Goal: Information Seeking & Learning: Learn about a topic

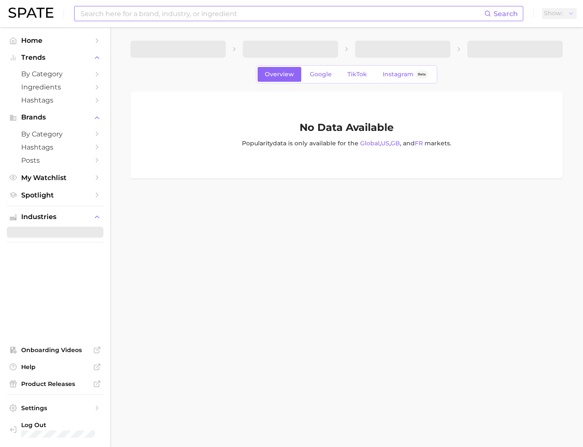
click at [195, 10] on input at bounding box center [282, 13] width 405 height 14
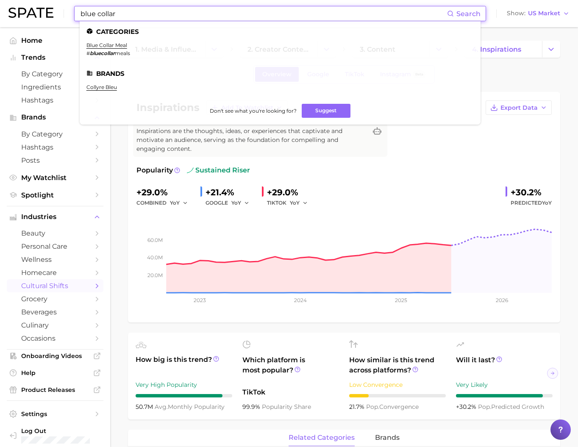
type input "blue collar"
click at [100, 49] on li "blue collar meal # bluecollar meals" at bounding box center [108, 49] width 44 height 14
click at [102, 48] on link "blue collar meal" at bounding box center [106, 45] width 41 height 6
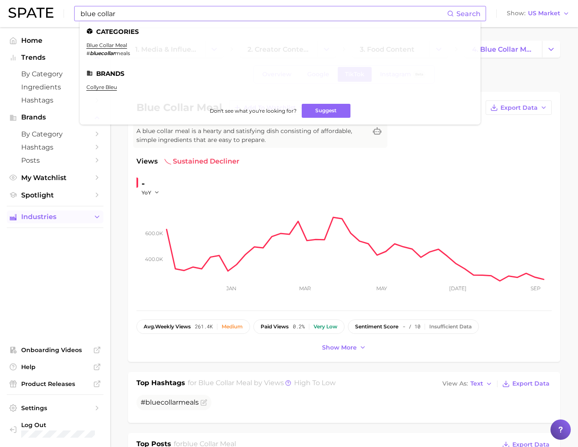
click at [50, 221] on span "Industries" at bounding box center [55, 217] width 68 height 8
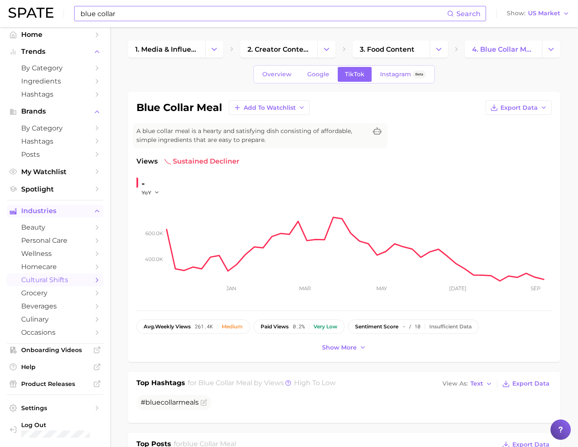
scroll to position [56, 0]
click at [72, 276] on span "cultural shifts" at bounding box center [55, 280] width 68 height 8
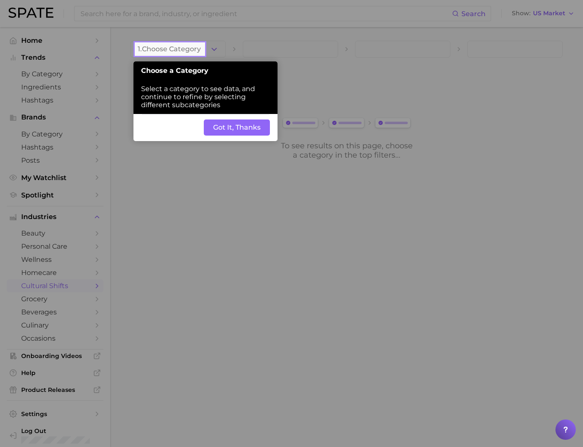
click at [222, 136] on button "Got It, Thanks" at bounding box center [237, 128] width 66 height 16
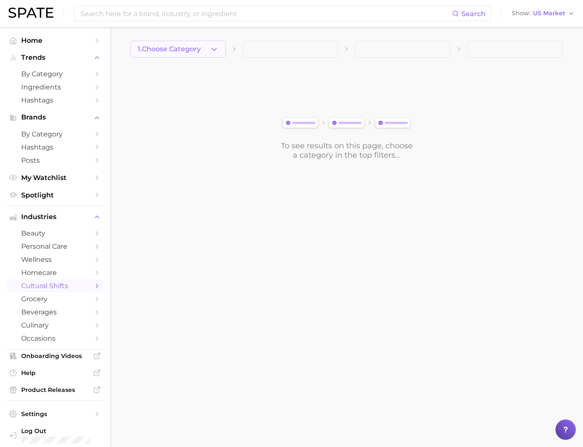
click at [211, 54] on button "1. Choose Category" at bounding box center [178, 49] width 95 height 17
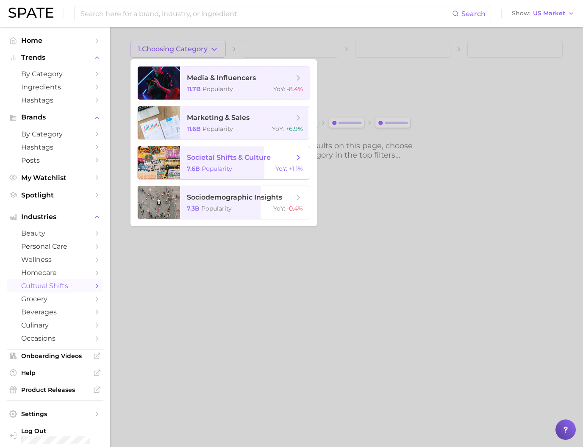
click at [228, 161] on span "societal shifts & culture" at bounding box center [229, 157] width 84 height 8
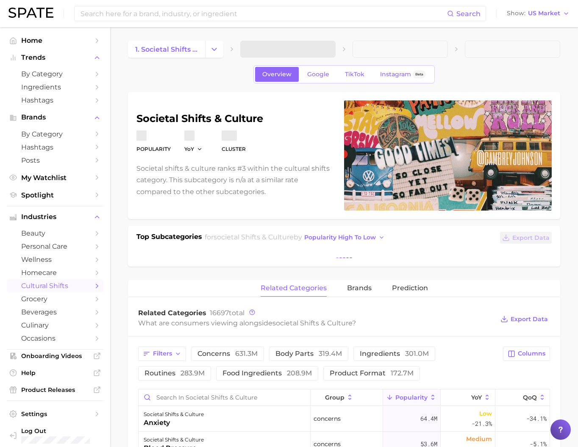
click at [259, 54] on span at bounding box center [287, 49] width 95 height 17
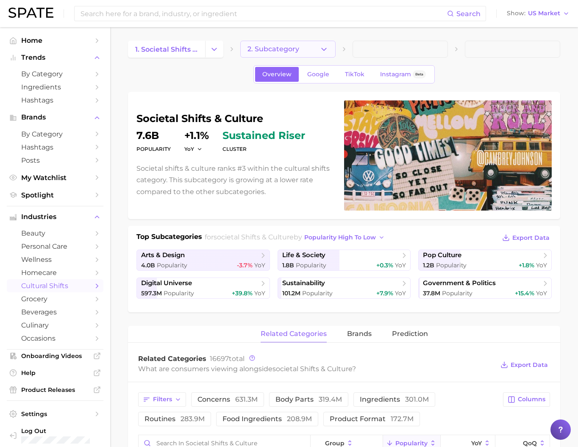
click at [261, 49] on span "2. Subcategory" at bounding box center [273, 49] width 52 height 8
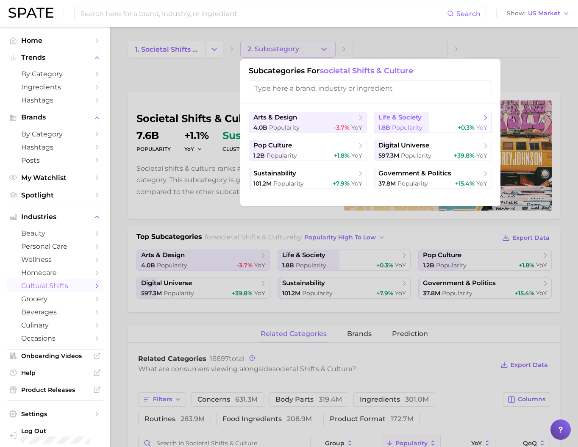
click at [404, 131] on span "Popularity" at bounding box center [407, 128] width 31 height 8
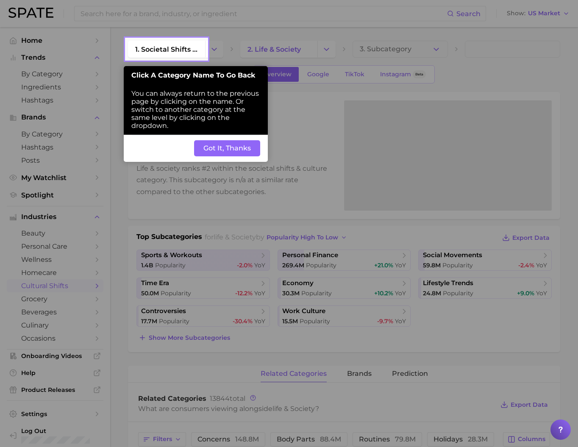
click at [234, 156] on button "Got It, Thanks" at bounding box center [227, 148] width 66 height 16
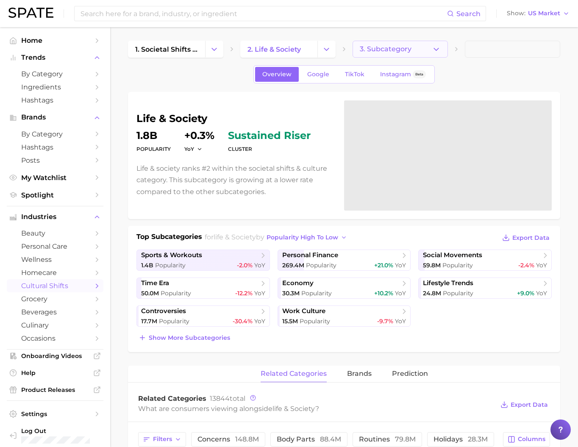
click at [380, 49] on span "3. Subcategory" at bounding box center [386, 49] width 52 height 8
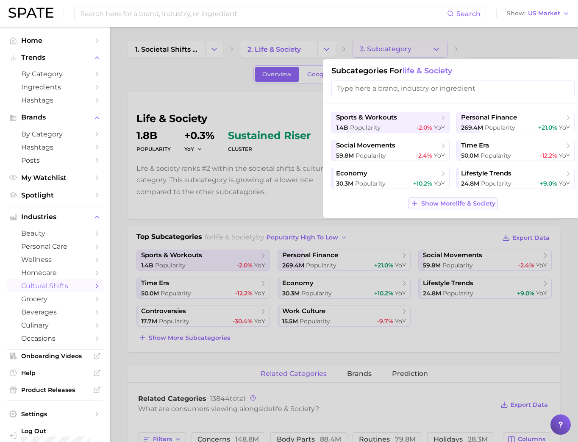
click at [467, 207] on span "Show More life & society" at bounding box center [458, 203] width 74 height 7
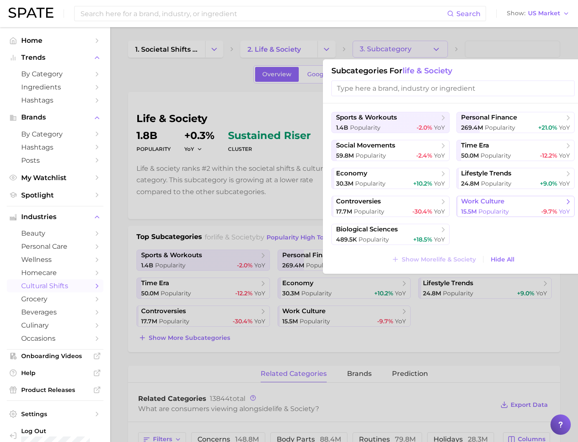
click at [477, 206] on span "work culture" at bounding box center [482, 201] width 43 height 8
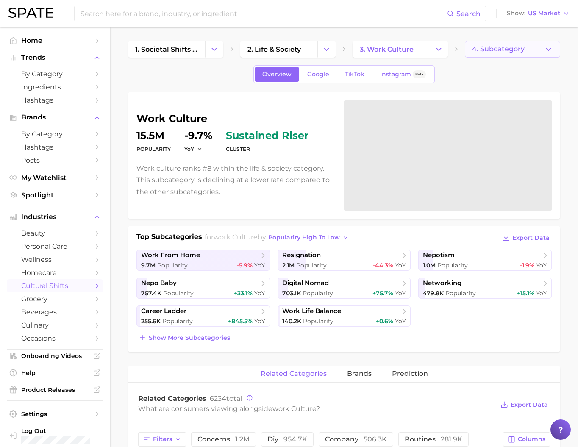
click at [489, 54] on button "4. Subcategory" at bounding box center [512, 49] width 95 height 17
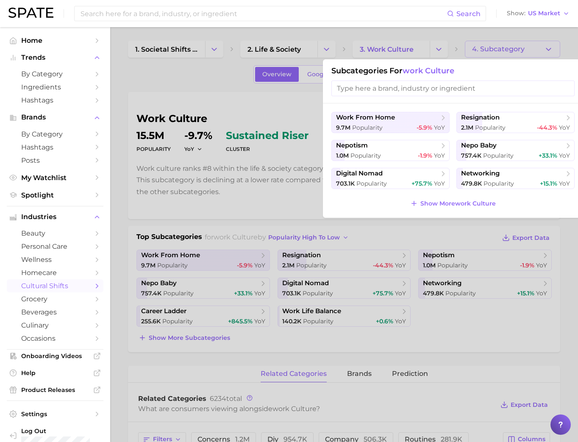
click at [438, 50] on div at bounding box center [289, 221] width 578 height 442
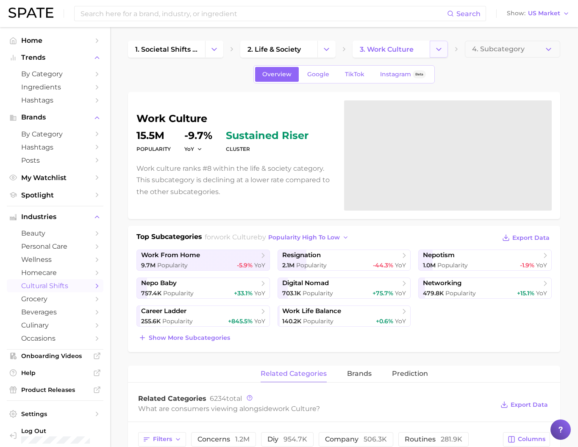
click at [438, 50] on icon "Change Category" at bounding box center [438, 49] width 9 height 9
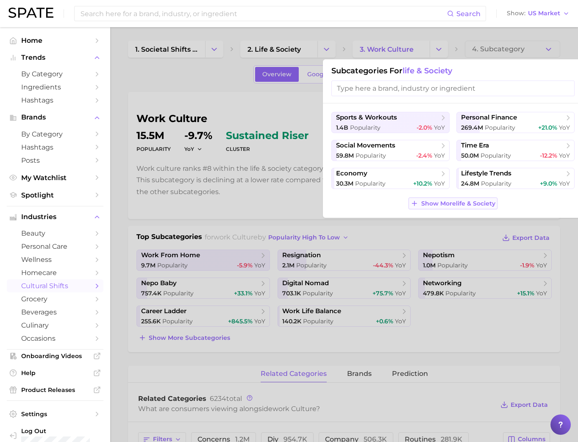
click at [424, 207] on span "Show More life & society" at bounding box center [458, 203] width 74 height 7
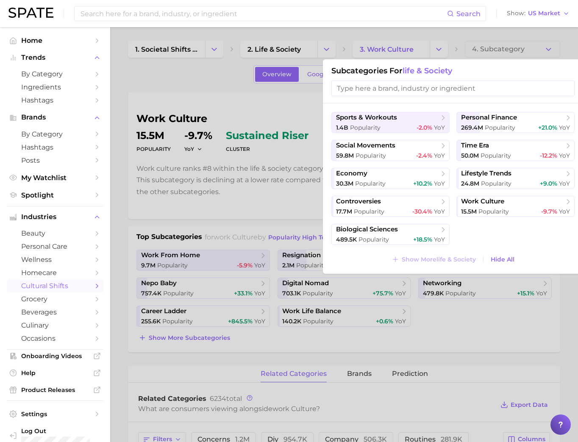
click at [320, 46] on div at bounding box center [289, 221] width 578 height 442
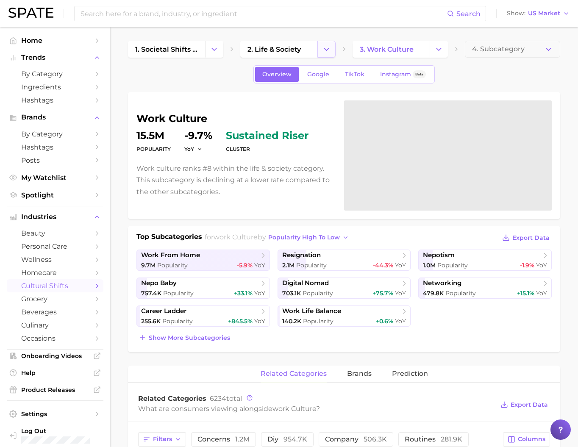
click at [322, 47] on icon "Change Category" at bounding box center [326, 49] width 9 height 9
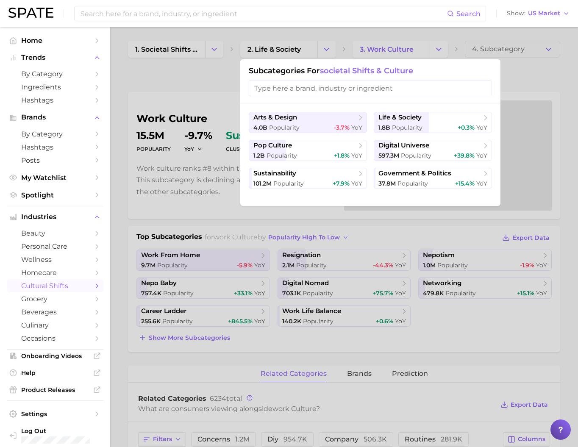
click at [216, 50] on div at bounding box center [289, 223] width 578 height 447
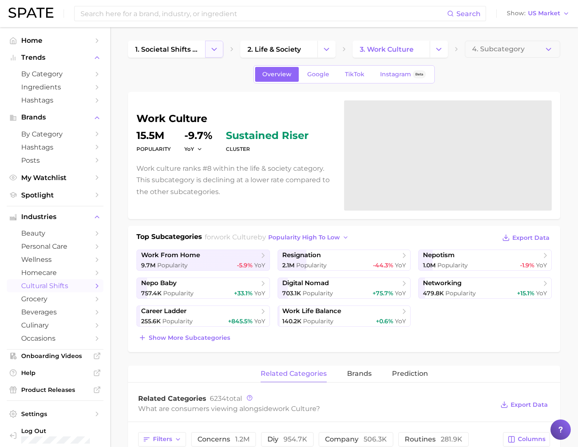
click at [216, 50] on icon "Change Category" at bounding box center [214, 49] width 9 height 9
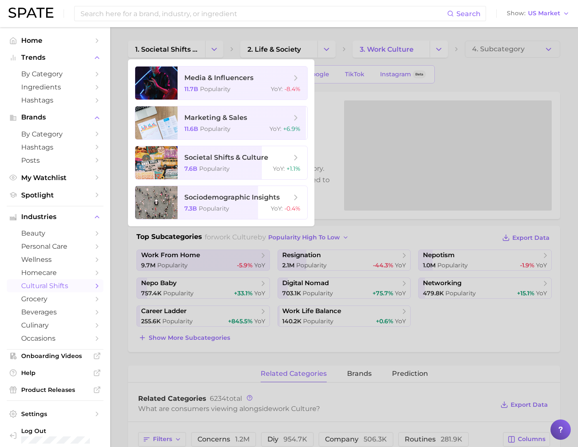
click at [486, 80] on div at bounding box center [289, 223] width 578 height 447
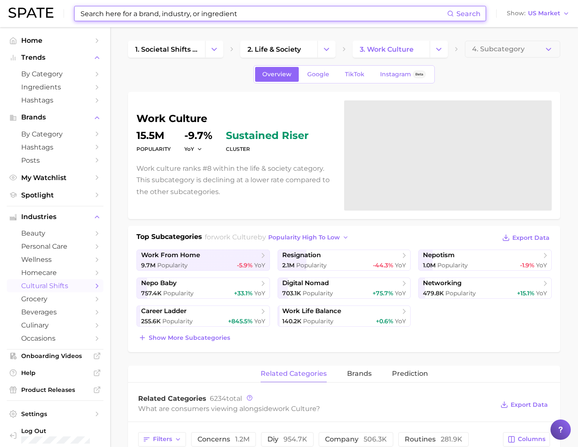
click at [145, 11] on input at bounding box center [263, 13] width 367 height 14
paste input "curlstyling"
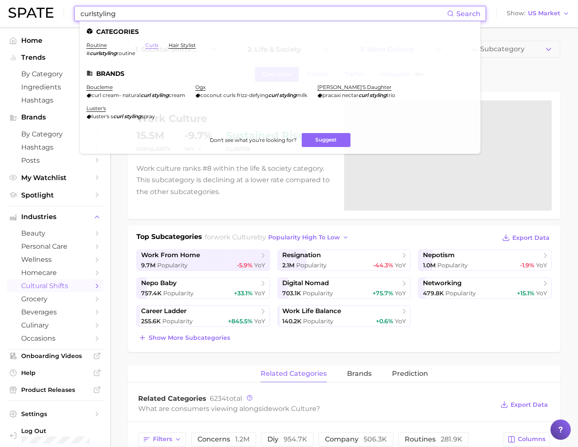
type input "curlstyling"
click at [158, 48] on link "curls" at bounding box center [151, 45] width 13 height 6
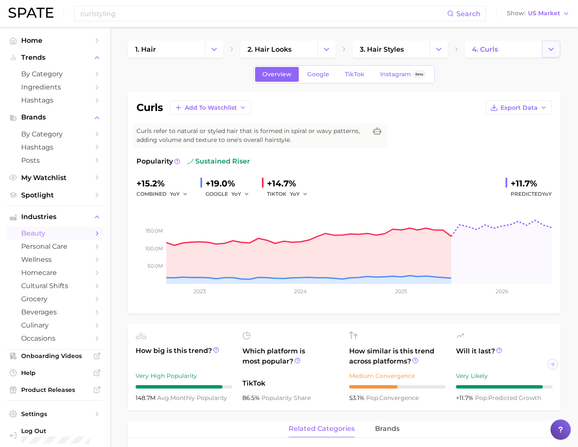
click at [549, 56] on button "Change Category" at bounding box center [551, 49] width 18 height 17
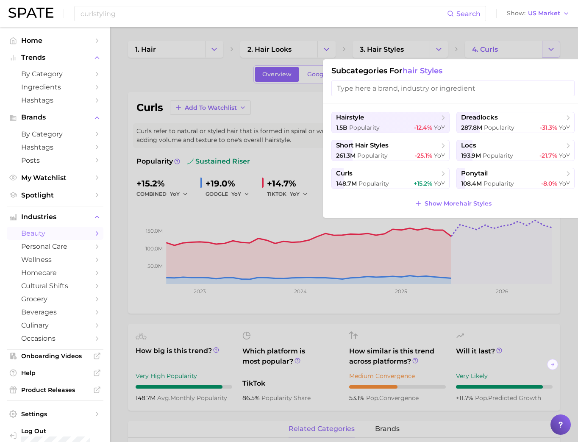
click at [549, 56] on div at bounding box center [289, 221] width 578 height 442
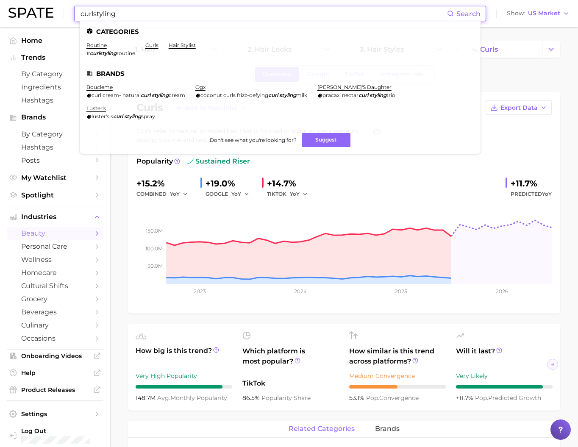
click at [152, 11] on input "curlstyling" at bounding box center [263, 13] width 367 height 14
click at [193, 43] on link "hair stylist" at bounding box center [182, 45] width 27 height 6
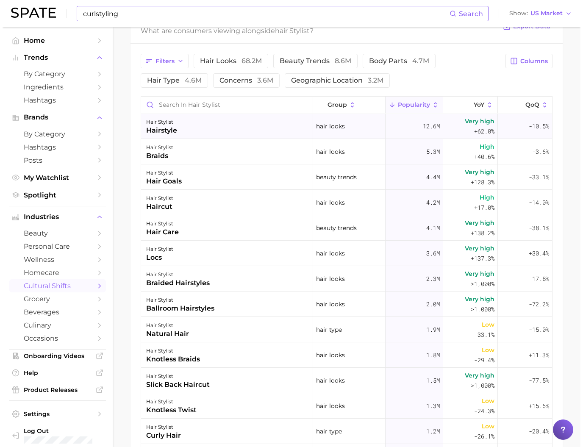
scroll to position [437, 0]
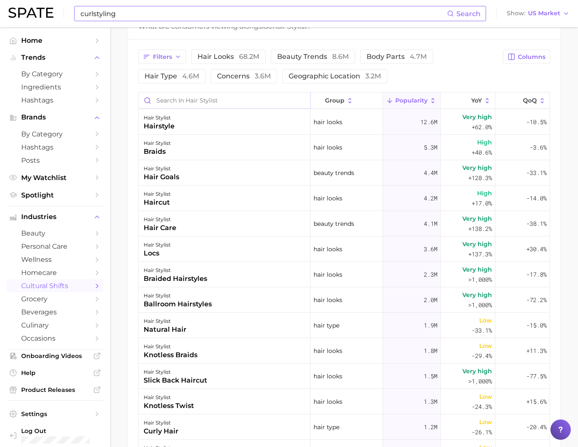
click at [173, 108] on input "Search in hair stylist" at bounding box center [225, 100] width 172 height 16
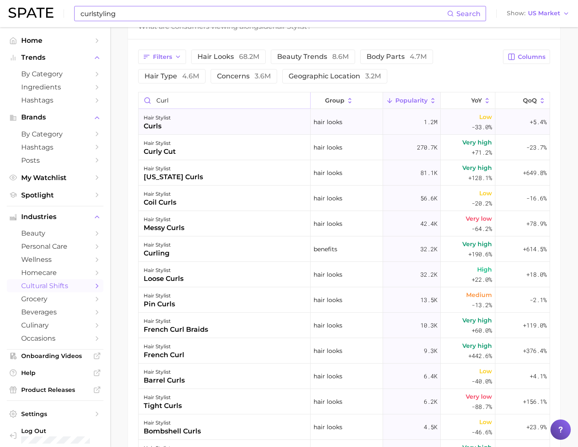
type input "curl"
click at [161, 131] on div "curls" at bounding box center [157, 126] width 27 height 10
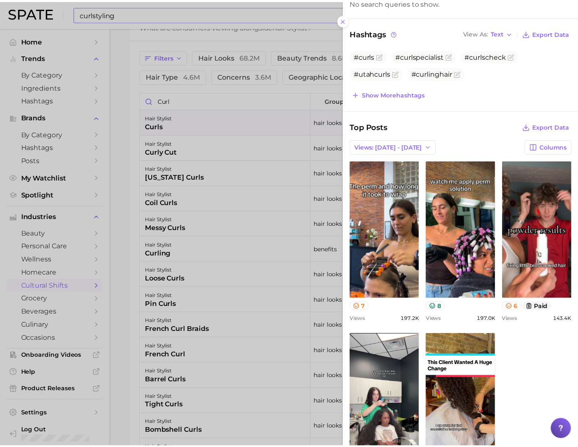
scroll to position [0, 0]
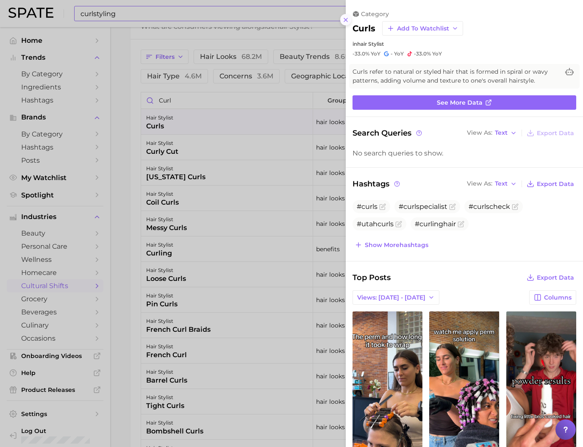
click at [342, 22] on icon at bounding box center [345, 20] width 7 height 7
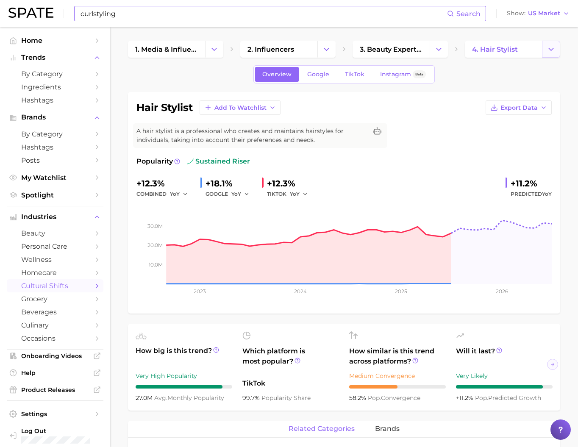
click at [551, 51] on icon "Change Category" at bounding box center [551, 49] width 9 height 9
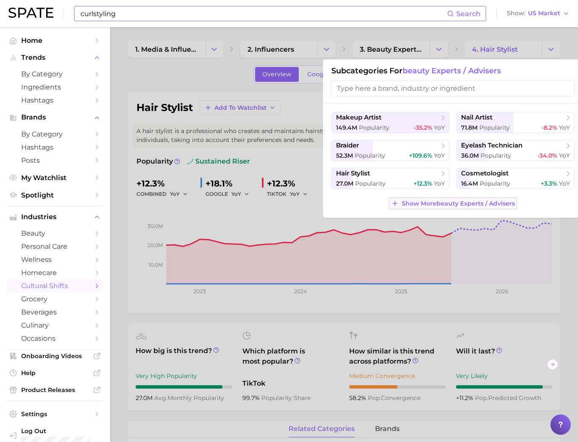
click at [460, 209] on button "Show More beauty experts / advisers" at bounding box center [453, 203] width 128 height 12
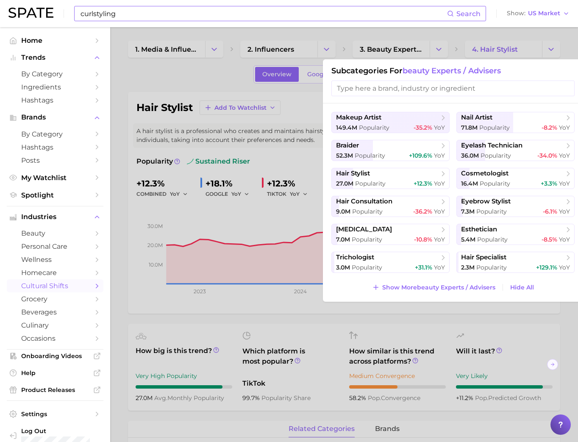
click at [170, 71] on div at bounding box center [289, 221] width 578 height 442
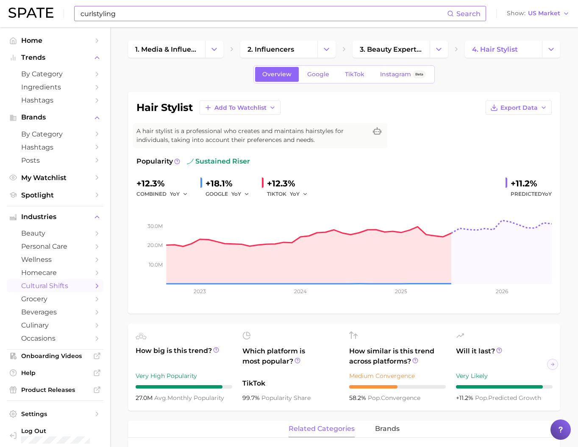
click at [160, 21] on div "curlstyling Search Show US Market" at bounding box center [288, 13] width 561 height 27
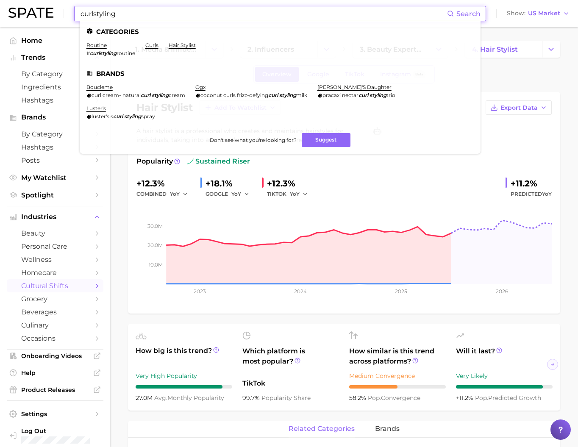
click at [158, 17] on input "curlstyling" at bounding box center [263, 13] width 367 height 14
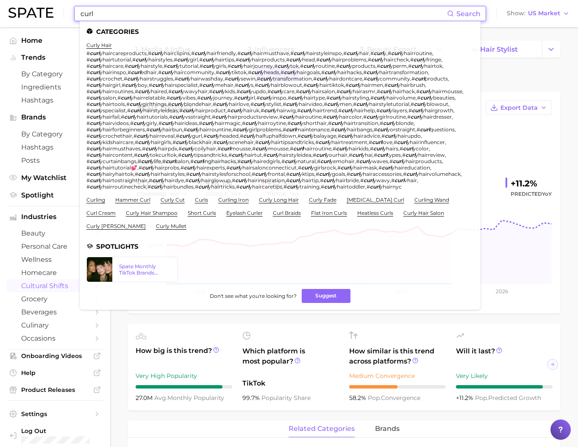
click at [122, 15] on input "curl" at bounding box center [263, 13] width 367 height 14
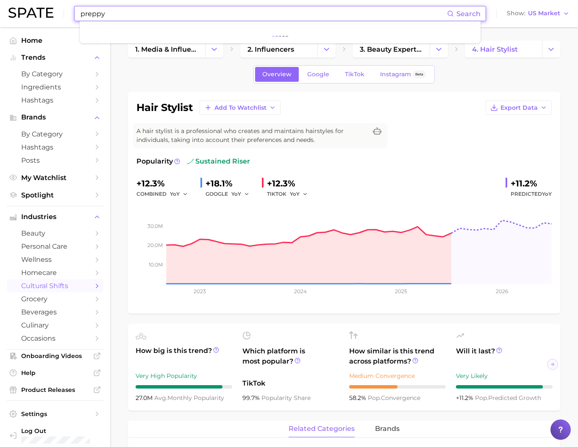
type input "preppy"
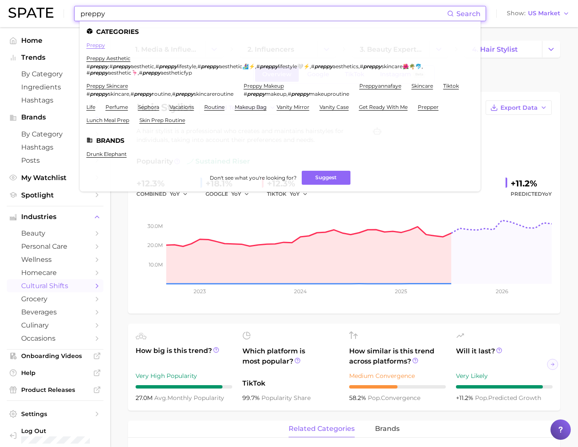
click at [102, 45] on link "preppy" at bounding box center [95, 45] width 19 height 6
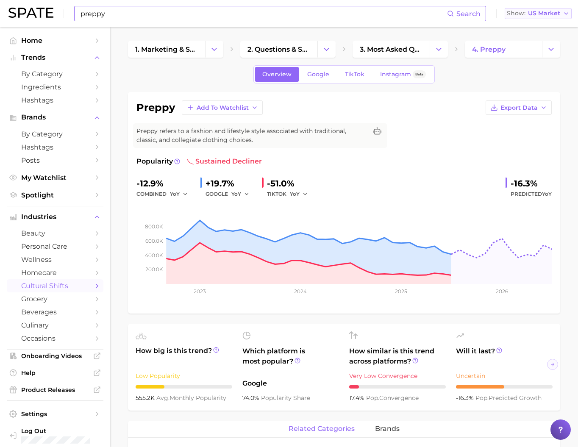
click at [532, 12] on span "US Market" at bounding box center [544, 13] width 32 height 5
click at [541, 77] on span "[GEOGRAPHIC_DATA]" at bounding box center [542, 72] width 66 height 7
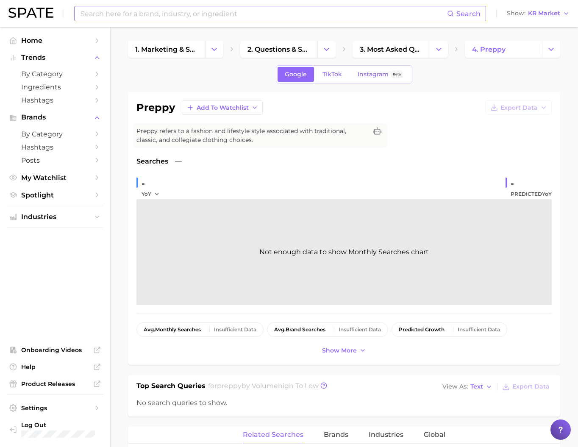
click at [136, 113] on h1 "preppy" at bounding box center [155, 108] width 39 height 10
click at [148, 11] on input at bounding box center [263, 13] width 367 height 14
type input "ㅔ"
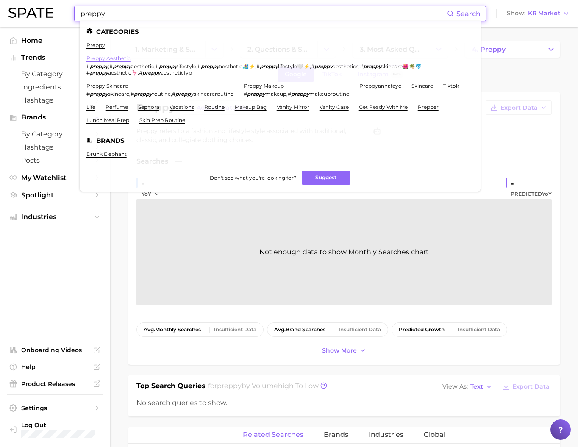
type input "preppy"
click at [131, 58] on link "preppy aesthetic" at bounding box center [108, 58] width 44 height 6
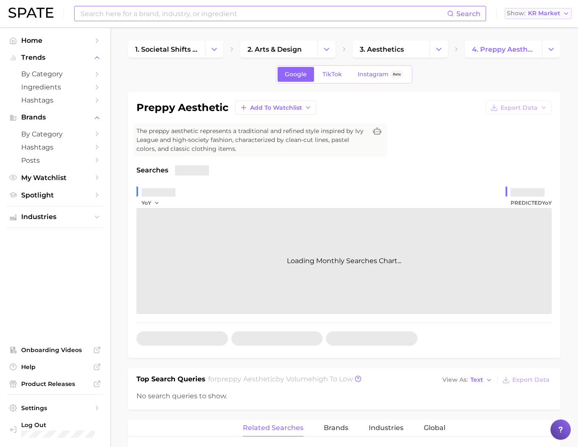
click at [535, 15] on span "KR Market" at bounding box center [544, 13] width 32 height 5
click at [537, 35] on button "[GEOGRAPHIC_DATA]" at bounding box center [542, 27] width 74 height 15
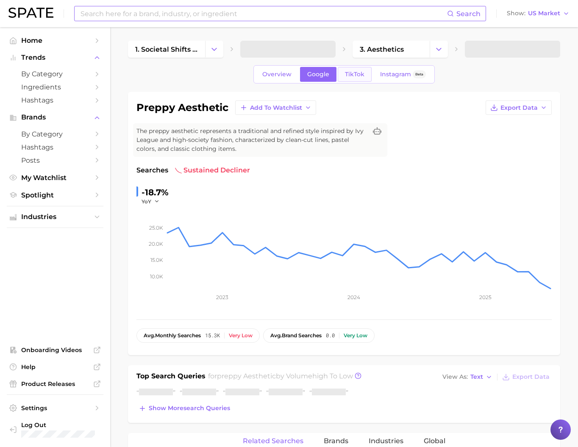
click at [372, 76] on link "TikTok" at bounding box center [355, 74] width 34 height 15
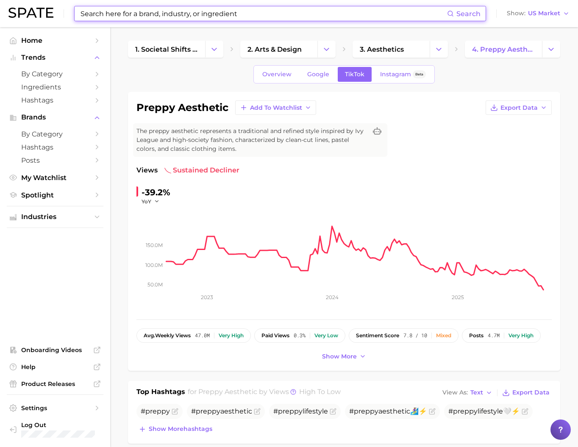
click at [144, 14] on input at bounding box center [263, 13] width 367 height 14
type input "ㅔ"
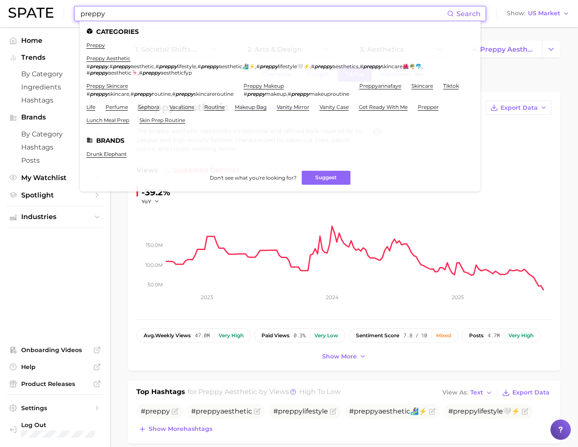
type input "preppy"
click at [103, 50] on ul "preppy preppy aesthetic # preppy , # preppy aesthetic , # preppy lifestyle , # …" at bounding box center [279, 86] width 387 height 88
click at [104, 46] on link "preppy" at bounding box center [95, 45] width 19 height 6
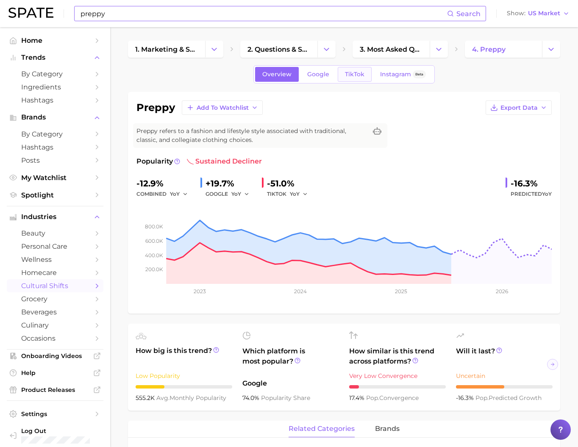
click at [356, 82] on link "TikTok" at bounding box center [355, 74] width 34 height 15
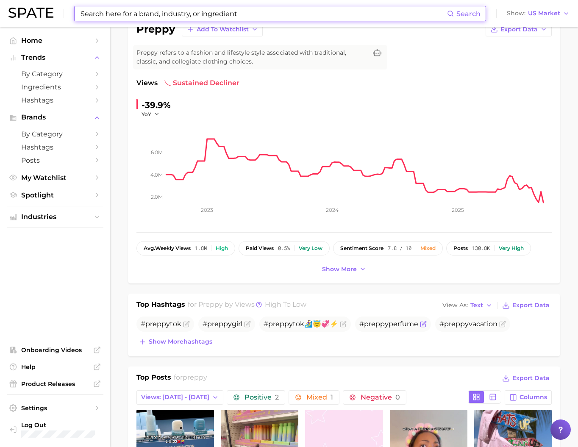
scroll to position [80, 0]
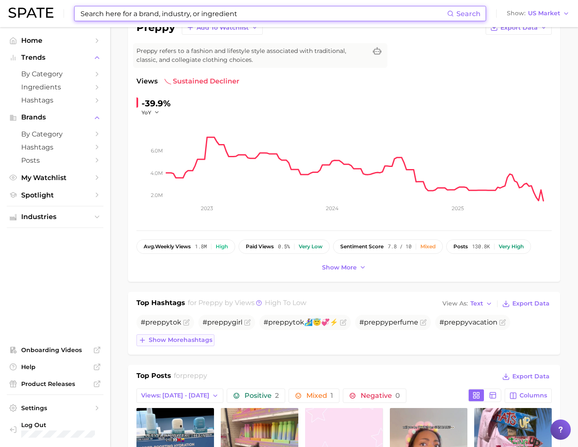
click at [175, 344] on span "Show more hashtags" at bounding box center [181, 339] width 64 height 7
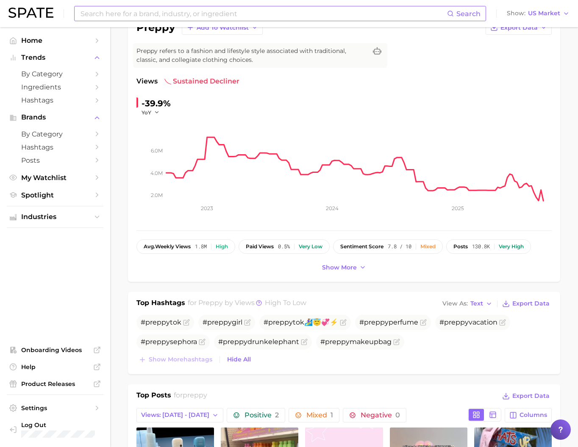
click at [138, 14] on input at bounding box center [263, 13] width 367 height 14
type input "ㅇ"
type input "v"
type input "dove"
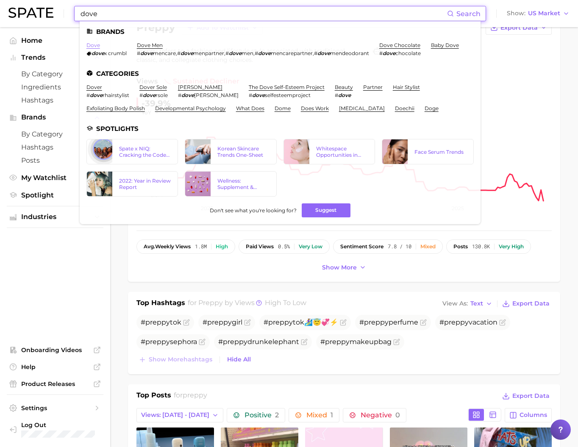
click at [100, 43] on link "dove" at bounding box center [93, 45] width 14 height 6
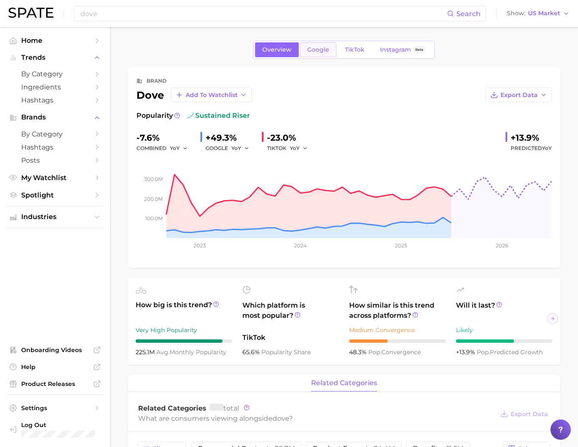
click at [307, 49] on span "Google" at bounding box center [318, 49] width 22 height 7
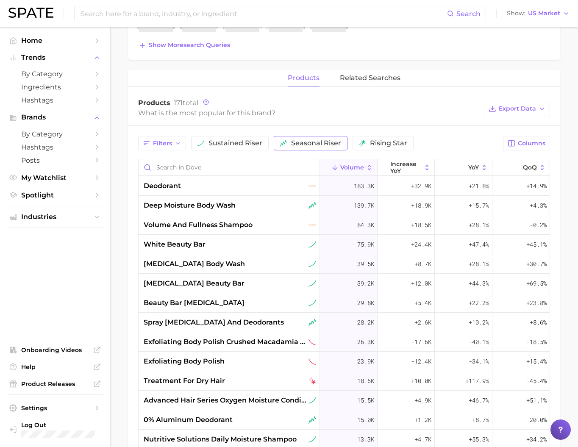
scroll to position [348, 0]
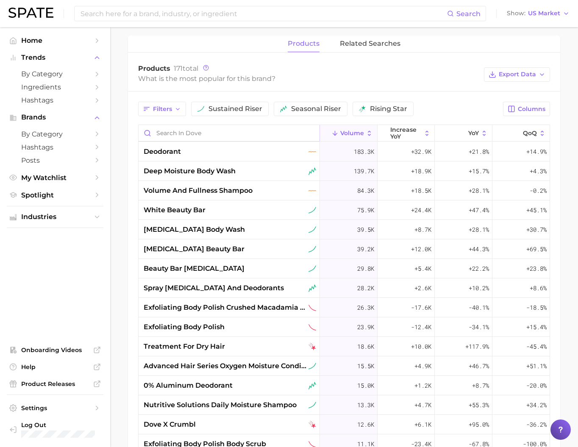
click at [207, 141] on input "Search in dove" at bounding box center [229, 133] width 181 height 16
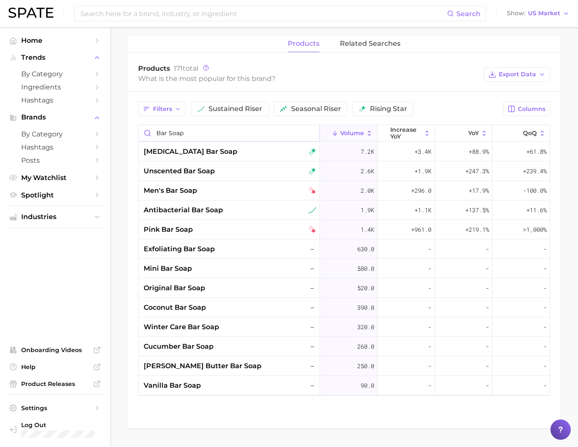
type input "bar soap"
click at [80, 223] on button "Industries" at bounding box center [55, 217] width 97 height 13
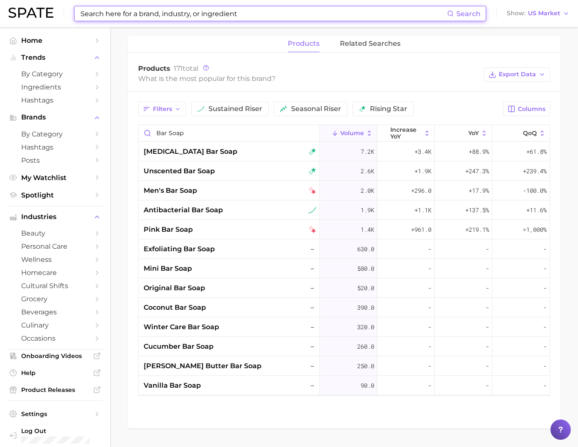
click at [183, 17] on input at bounding box center [263, 13] width 367 height 14
click at [224, 12] on input at bounding box center [263, 13] width 367 height 14
paste input "Immunology"
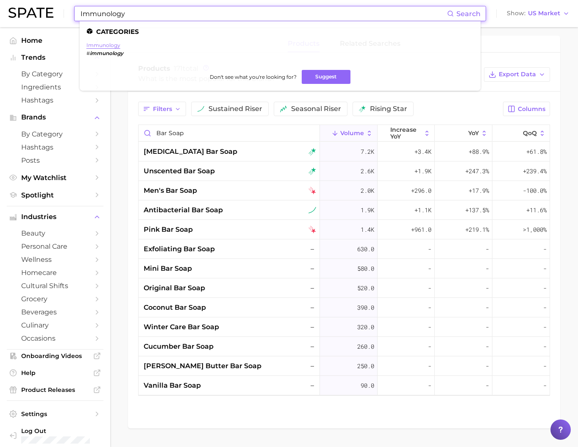
type input "Immunology"
click at [109, 42] on ul "Categories immunology # immunology Don't see what you're looking for? Suggest" at bounding box center [280, 55] width 401 height 69
click at [109, 46] on link "immunology" at bounding box center [103, 45] width 34 height 6
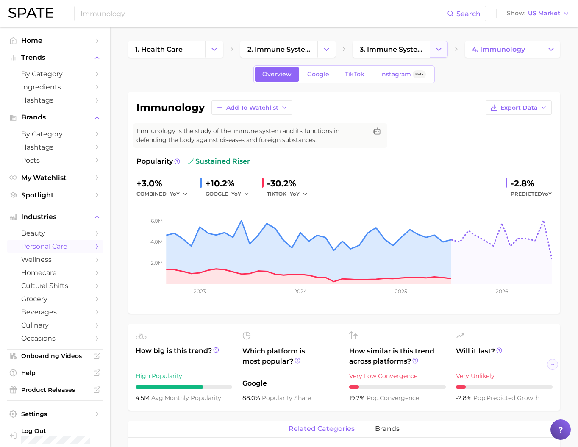
click at [445, 53] on button "Change Category" at bounding box center [439, 49] width 18 height 17
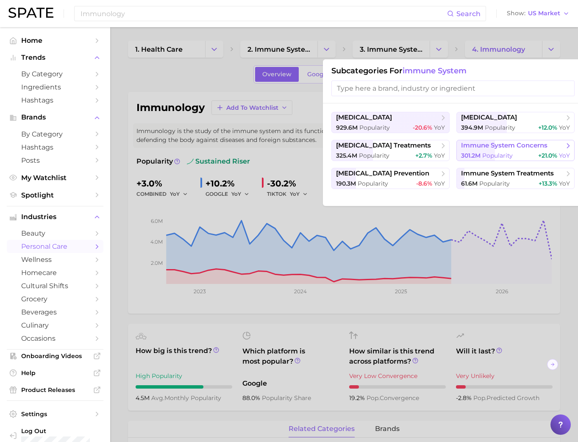
click at [478, 159] on span "301.2m" at bounding box center [470, 156] width 19 height 8
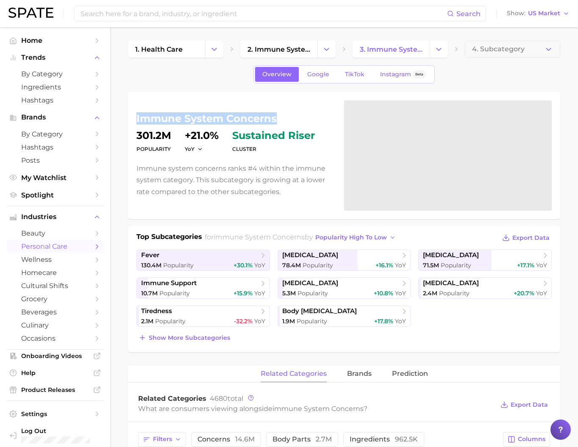
drag, startPoint x: 136, startPoint y: 117, endPoint x: 288, endPoint y: 119, distance: 152.1
click at [288, 119] on div "immune system concerns Popularity 301.2m YoY +21.0% cluster sustained riser Imm…" at bounding box center [344, 155] width 432 height 127
copy h1 "immune system concerns"
click at [149, 11] on input at bounding box center [263, 13] width 367 height 14
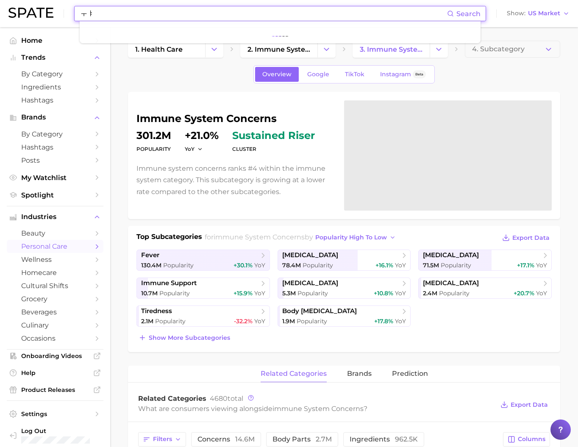
type input "ㅜ"
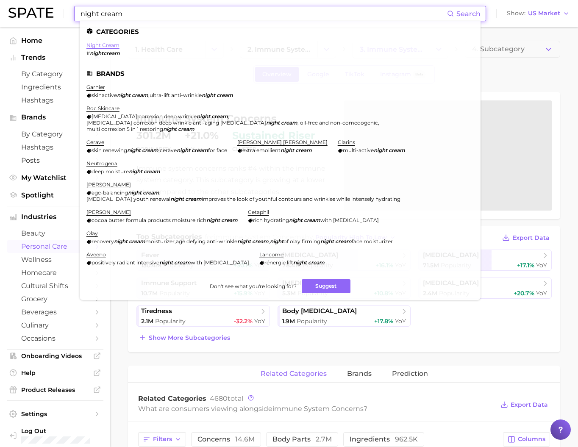
type input "night cream"
click at [119, 47] on link "night cream" at bounding box center [102, 45] width 33 height 6
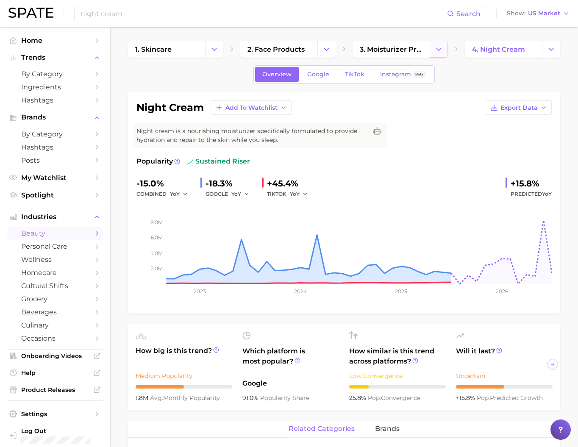
click at [433, 52] on button "Change Category" at bounding box center [439, 49] width 18 height 17
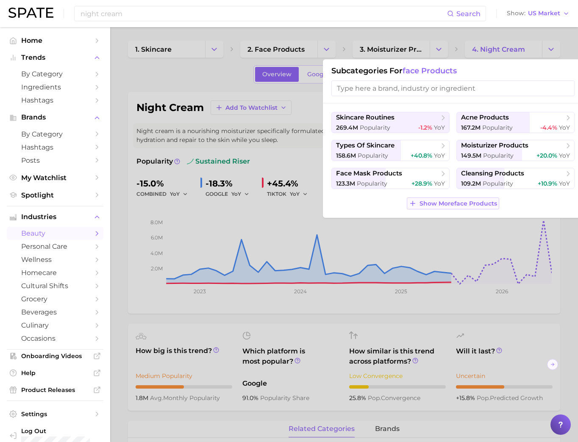
click at [431, 207] on span "Show More face products" at bounding box center [459, 203] width 78 height 7
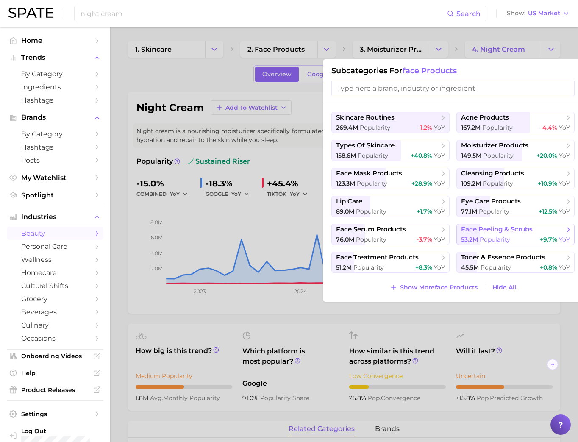
click at [503, 233] on span "face peeling & scrubs" at bounding box center [497, 229] width 72 height 8
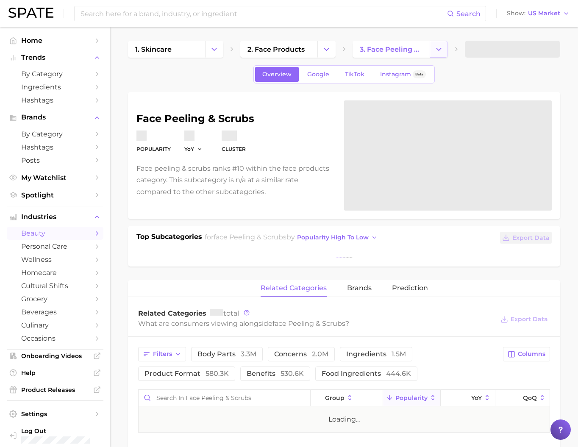
click at [443, 48] on button "Change Category" at bounding box center [439, 49] width 18 height 17
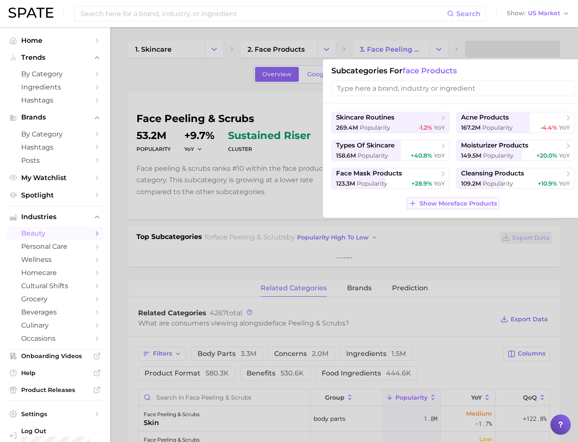
click at [452, 207] on span "Show More face products" at bounding box center [459, 203] width 78 height 7
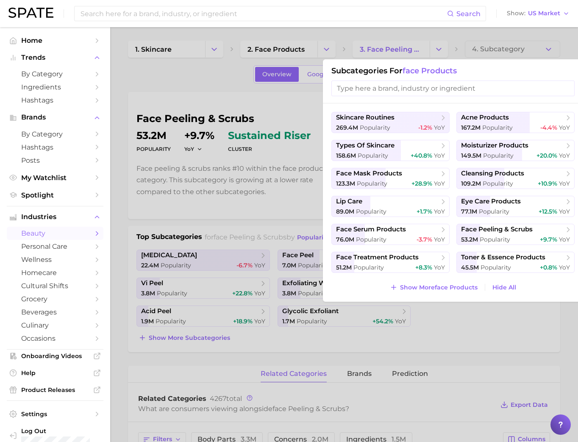
click at [489, 52] on div at bounding box center [289, 221] width 578 height 442
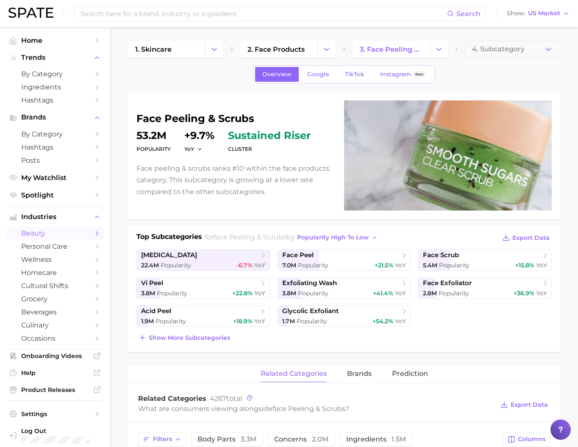
click at [489, 52] on span "4. Subcategory" at bounding box center [498, 49] width 53 height 8
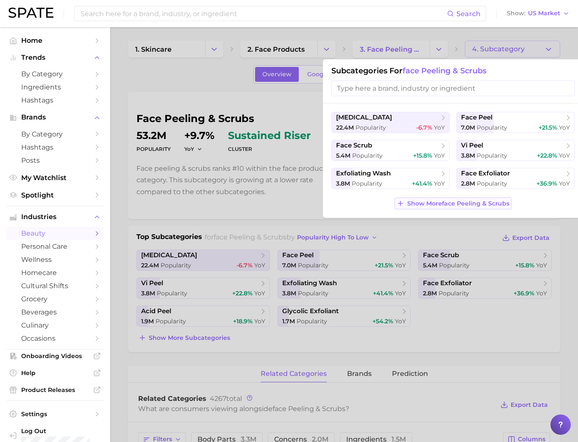
click at [467, 209] on button "Show More face peeling & scrubs" at bounding box center [453, 203] width 117 height 12
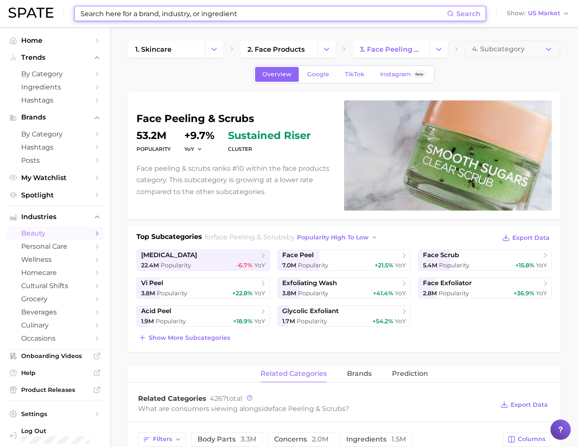
click at [185, 15] on input at bounding box center [263, 13] width 367 height 14
click at [184, 14] on input at bounding box center [263, 13] width 367 height 14
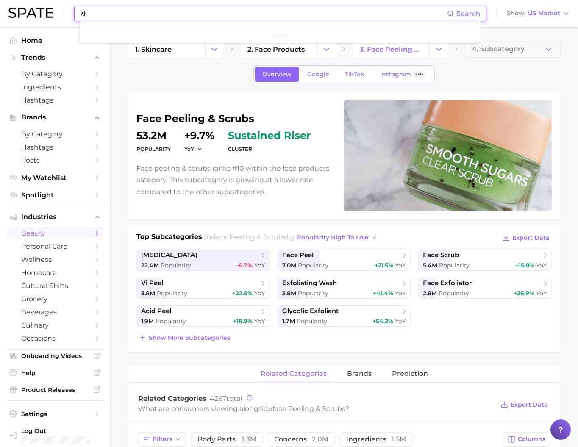
type input "ㅊ"
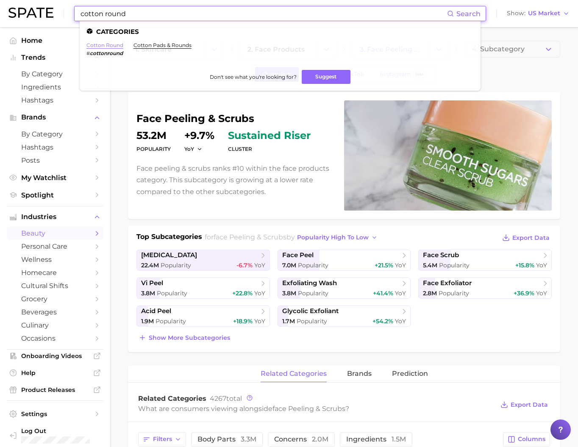
type input "cotton round"
click at [114, 46] on link "cotton round" at bounding box center [104, 45] width 37 height 6
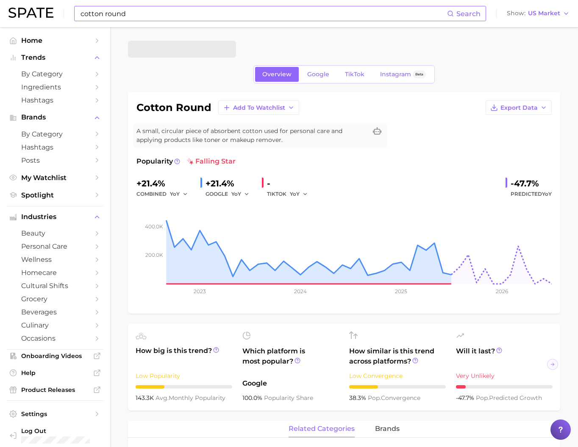
click at [163, 21] on div "cotton round Search" at bounding box center [280, 13] width 412 height 15
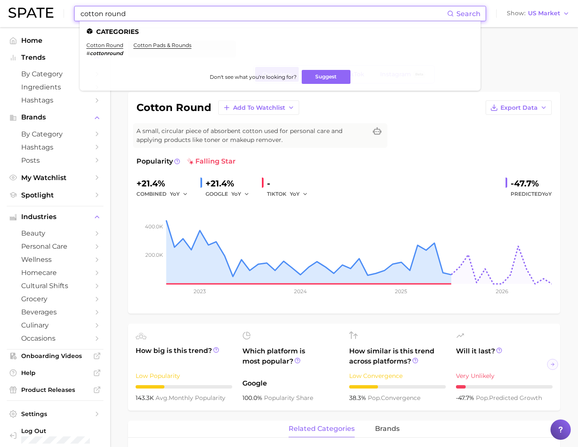
click at [162, 15] on input "cotton round" at bounding box center [263, 13] width 367 height 14
click at [172, 43] on link "cotton pads & rounds" at bounding box center [162, 45] width 58 height 6
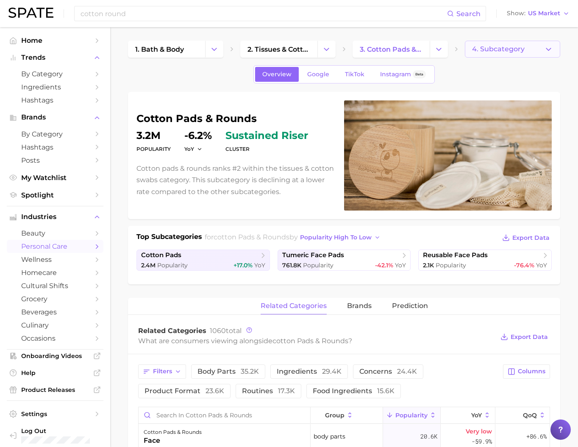
click at [497, 44] on button "4. Subcategory" at bounding box center [512, 49] width 95 height 17
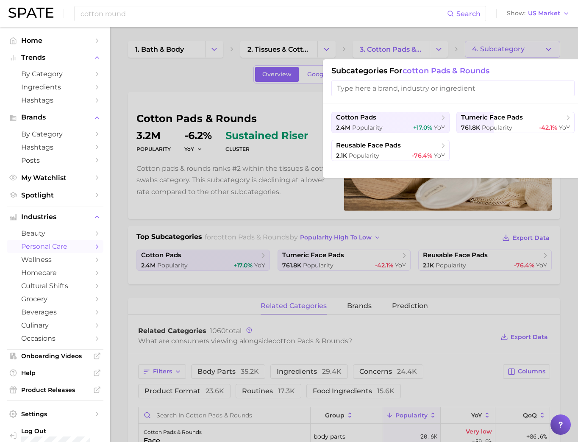
click at [492, 151] on ul "cotton pads 2.4m Popularity +17.0% YoY tumeric face pads 761.8k Popularity -42.…" at bounding box center [452, 136] width 243 height 49
click at [278, 107] on div at bounding box center [289, 221] width 578 height 442
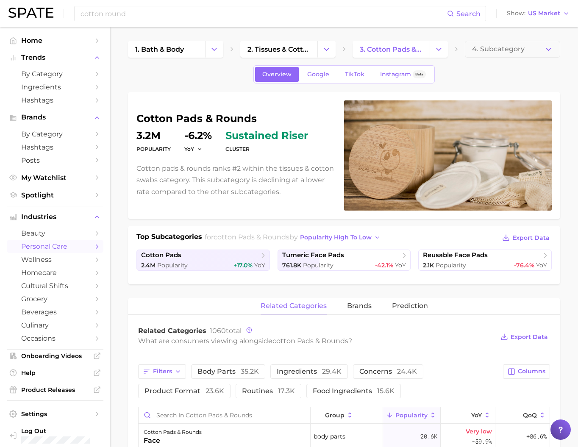
click at [197, 26] on div "cotton round Search Show US Market" at bounding box center [288, 13] width 561 height 27
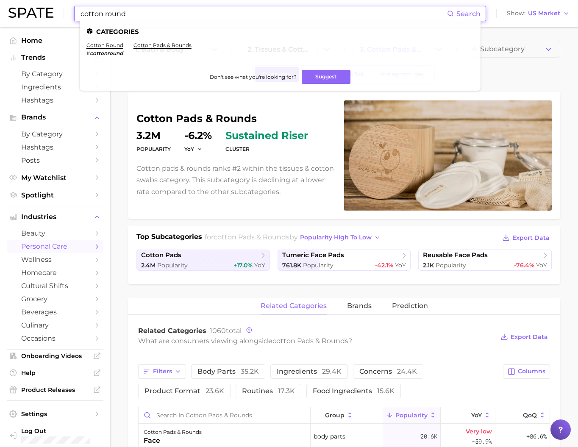
click at [195, 16] on input "cotton round" at bounding box center [263, 13] width 367 height 14
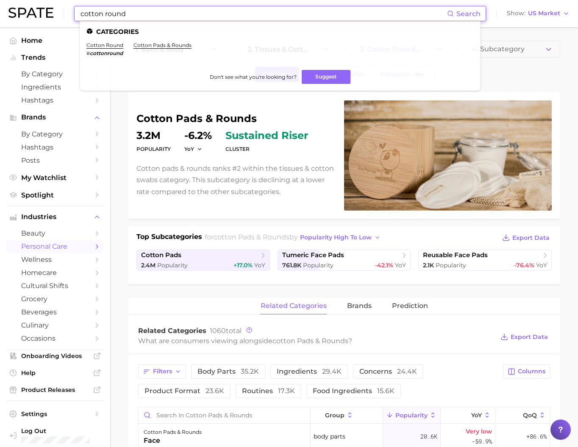
paste input "rkscrew curl shag"
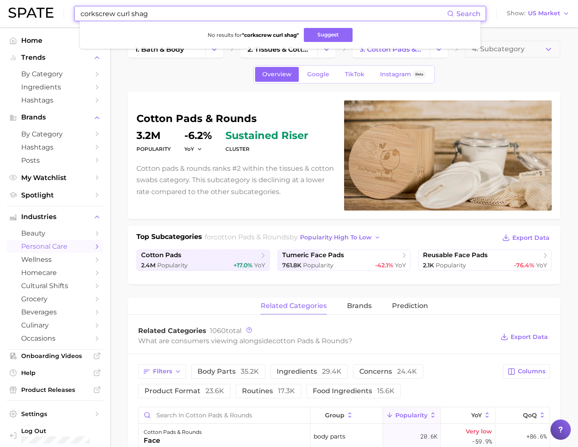
type input "corkscrew curl shag"
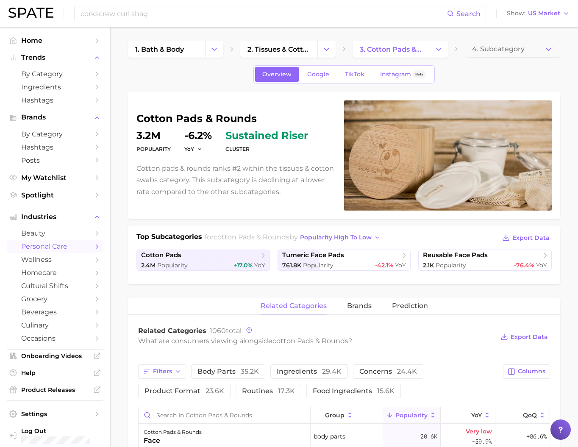
click at [53, 253] on link "personal care" at bounding box center [55, 246] width 97 height 13
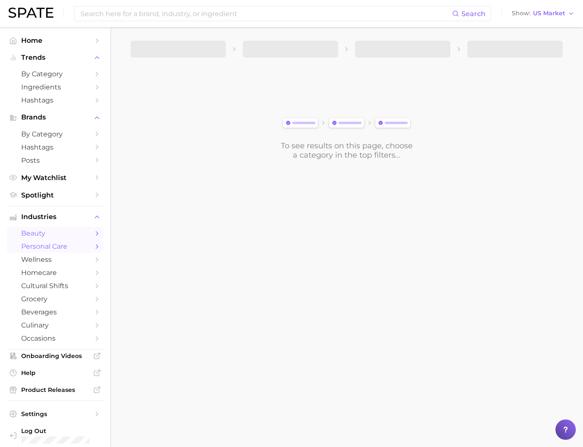
click at [54, 237] on span "beauty" at bounding box center [55, 233] width 68 height 8
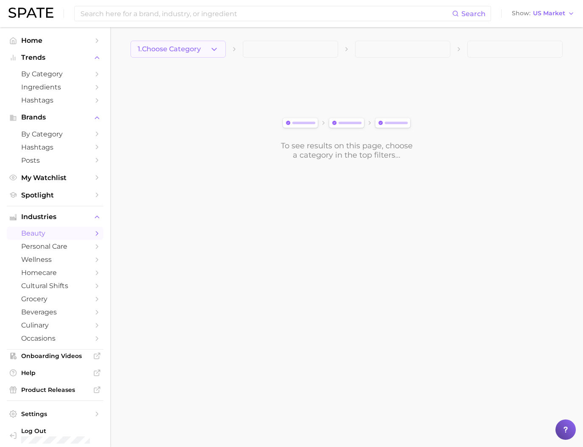
click at [173, 50] on span "1. Choose Category" at bounding box center [169, 49] width 63 height 8
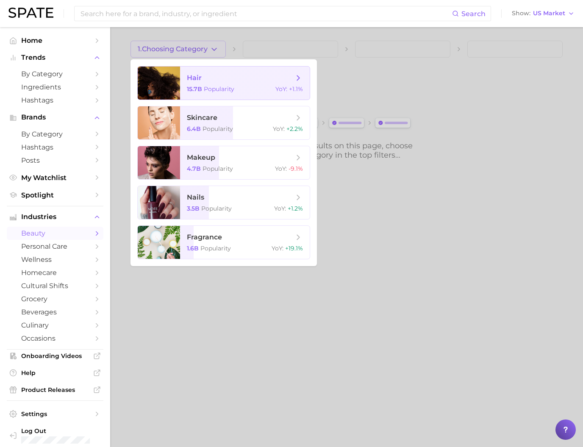
click at [195, 86] on span "hair 15.7b Popularity YoY : +1.1%" at bounding box center [245, 83] width 130 height 33
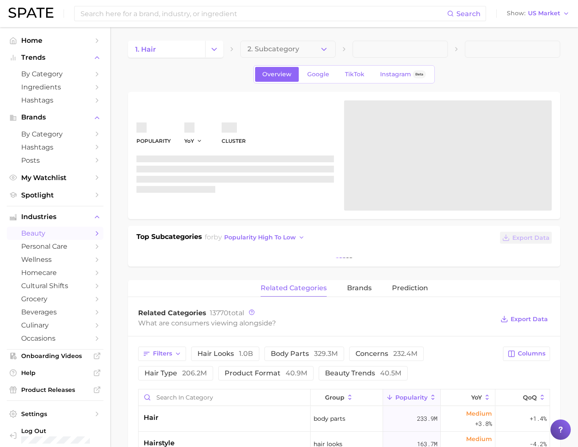
click at [267, 52] on span "2. Subcategory" at bounding box center [273, 49] width 52 height 8
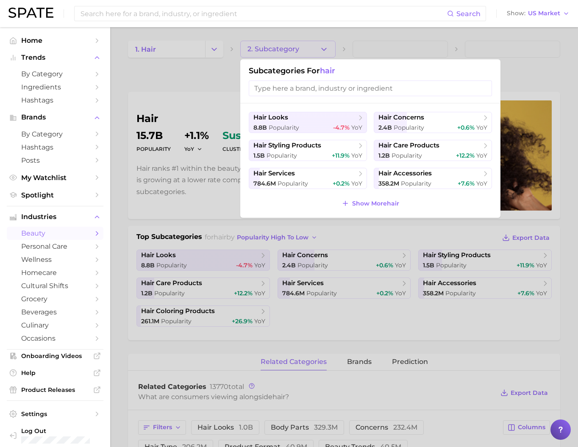
click at [172, 70] on div at bounding box center [289, 223] width 578 height 447
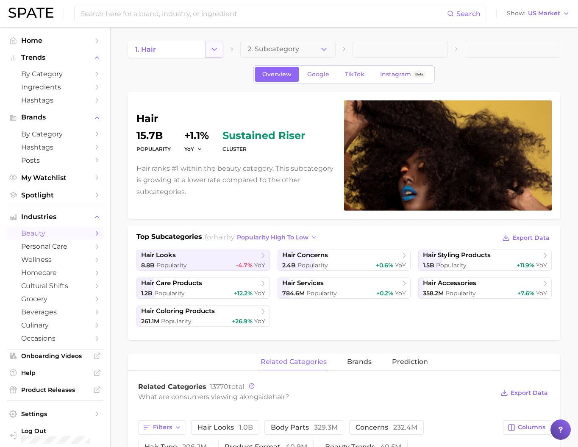
click at [221, 51] on button "Change Category" at bounding box center [214, 49] width 18 height 17
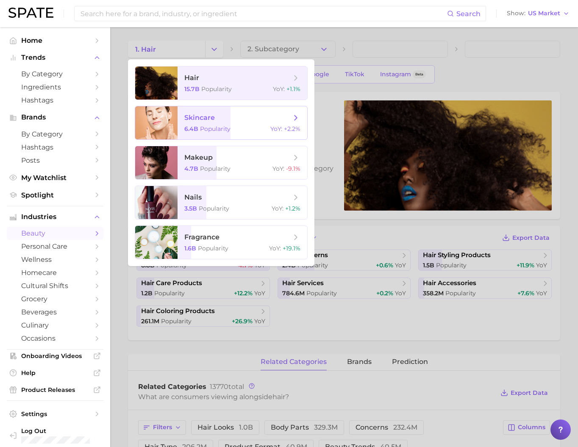
click at [236, 122] on span "skincare" at bounding box center [237, 117] width 107 height 9
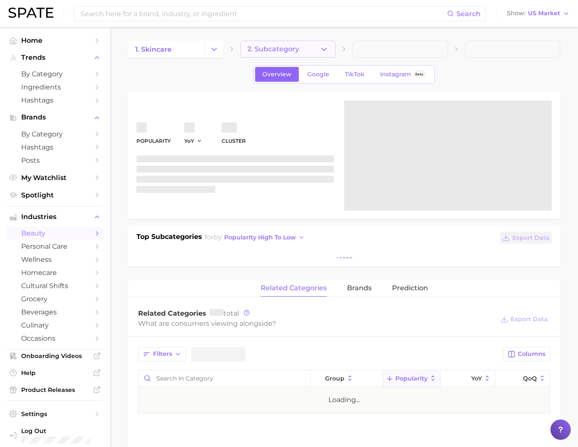
click at [310, 55] on button "2. Subcategory" at bounding box center [287, 49] width 95 height 17
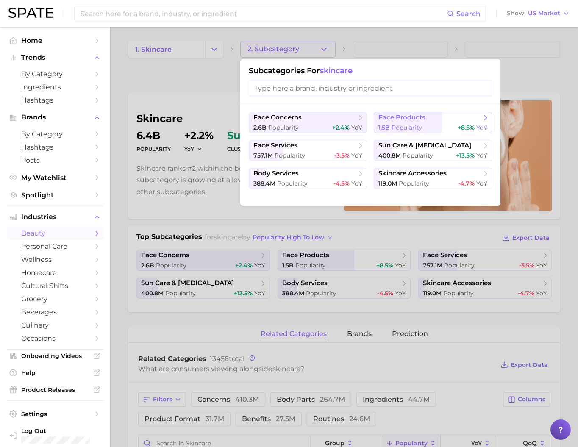
click at [414, 127] on span "Popularity" at bounding box center [407, 128] width 31 height 8
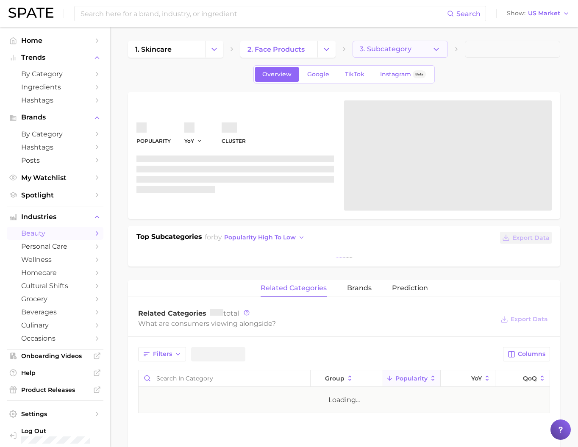
click at [416, 47] on button "3. Subcategory" at bounding box center [400, 49] width 95 height 17
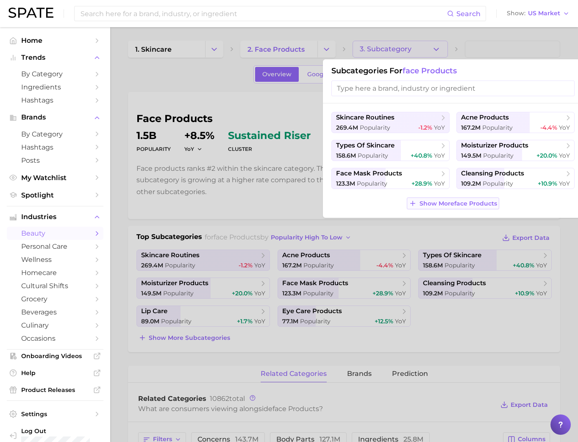
click at [459, 207] on span "Show More face products" at bounding box center [459, 203] width 78 height 7
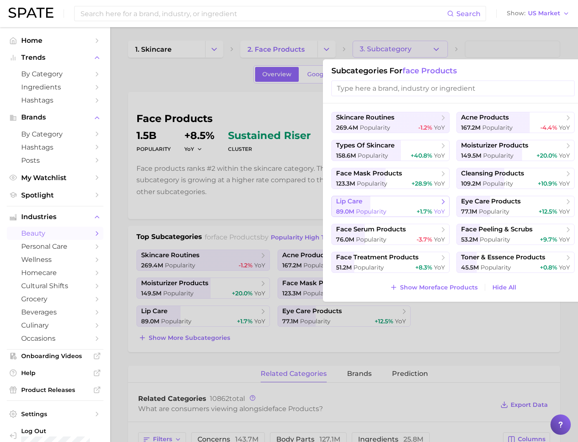
click at [389, 206] on span "lip care" at bounding box center [387, 201] width 103 height 8
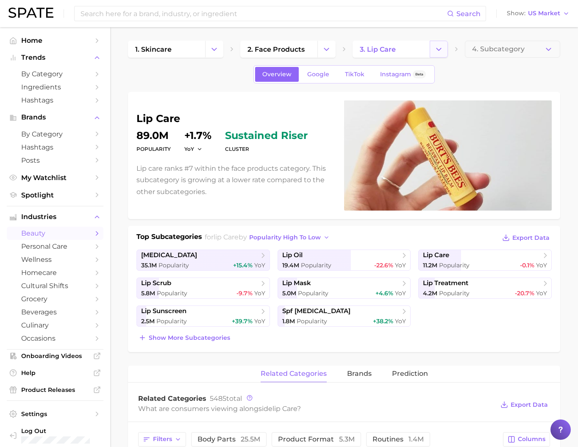
click at [447, 53] on button "Change Category" at bounding box center [439, 49] width 18 height 17
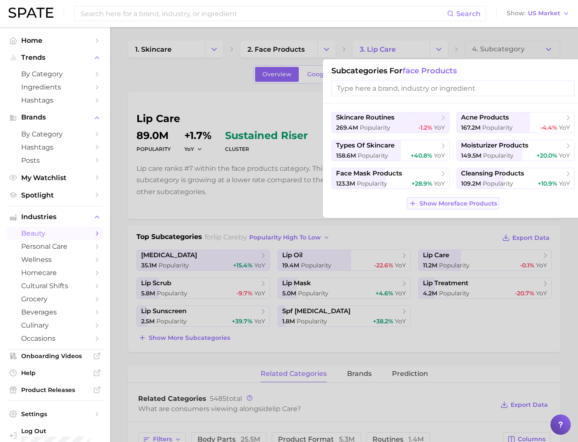
click at [470, 207] on span "Show More face products" at bounding box center [459, 203] width 78 height 7
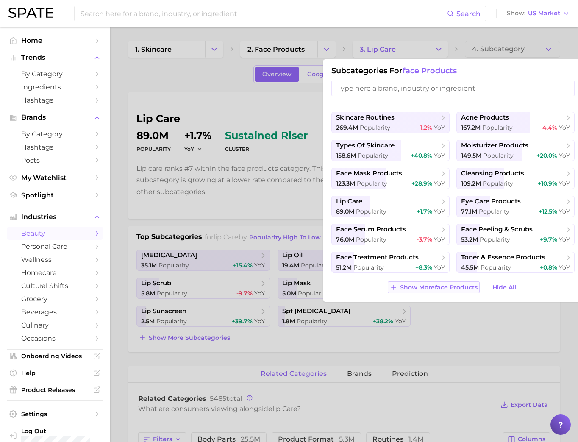
click at [420, 293] on button "Show More face products" at bounding box center [434, 287] width 92 height 12
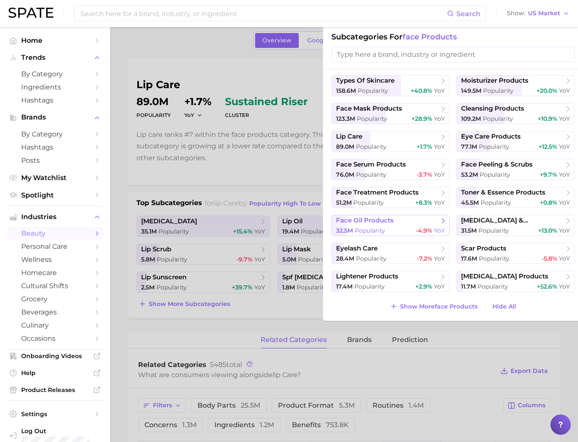
scroll to position [42, 0]
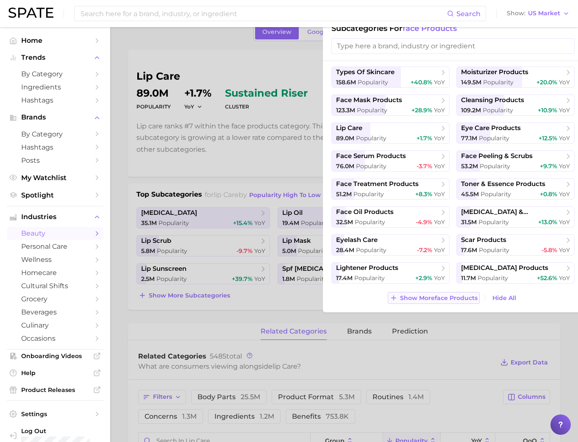
click at [419, 295] on span "Show More face products" at bounding box center [439, 298] width 78 height 7
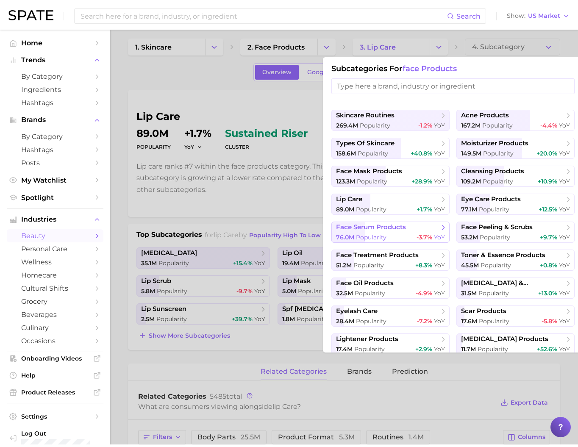
scroll to position [0, 0]
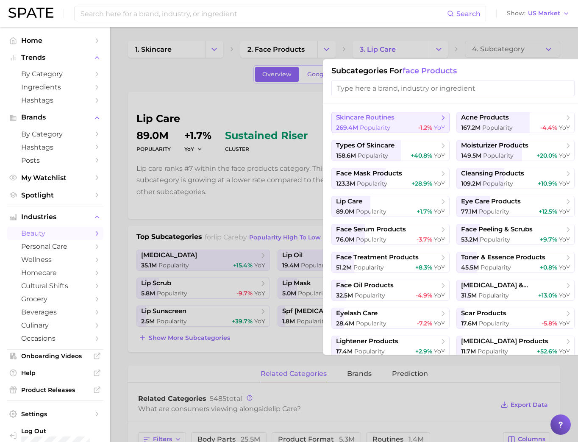
click at [389, 131] on span "Popularity" at bounding box center [375, 128] width 31 height 8
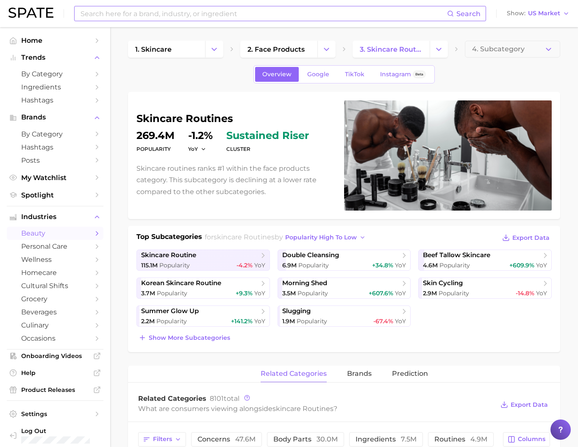
click at [215, 15] on input at bounding box center [263, 13] width 367 height 14
type input "ㅇ"
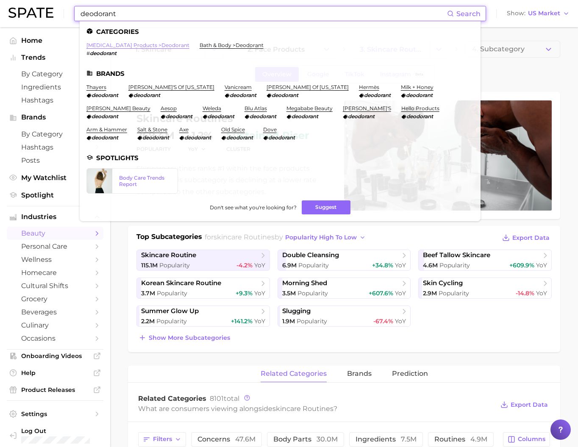
type input "deodorant"
click at [178, 47] on link "[MEDICAL_DATA] products > deodorant" at bounding box center [137, 45] width 103 height 6
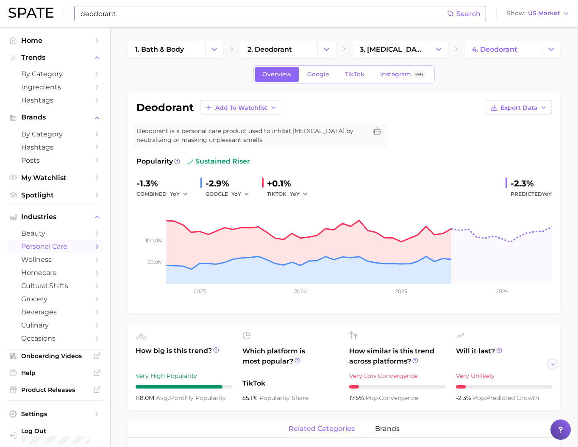
click at [172, 11] on input "deodorant" at bounding box center [263, 13] width 367 height 14
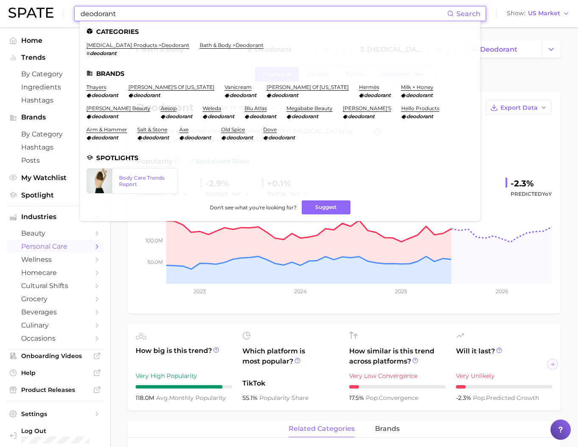
click at [172, 11] on input "deodorant" at bounding box center [263, 13] width 367 height 14
paste input "donggubat"
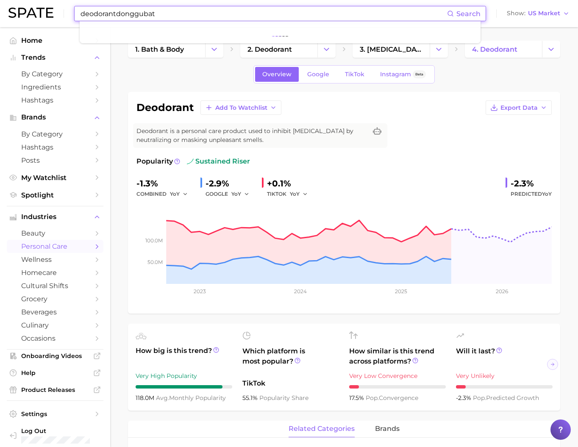
click at [172, 11] on input "deodorantdonggubat" at bounding box center [263, 13] width 367 height 14
paste input
type input "donggubat"
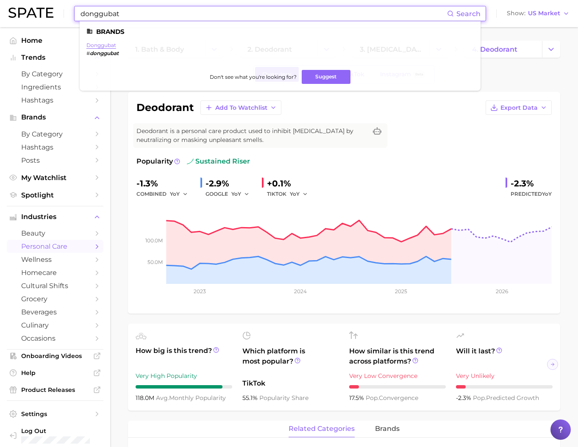
click at [109, 47] on link "donggubat" at bounding box center [101, 45] width 30 height 6
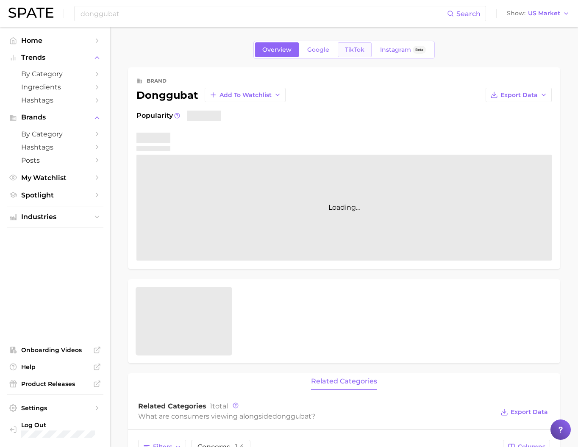
click at [348, 57] on link "TikTok" at bounding box center [355, 49] width 34 height 15
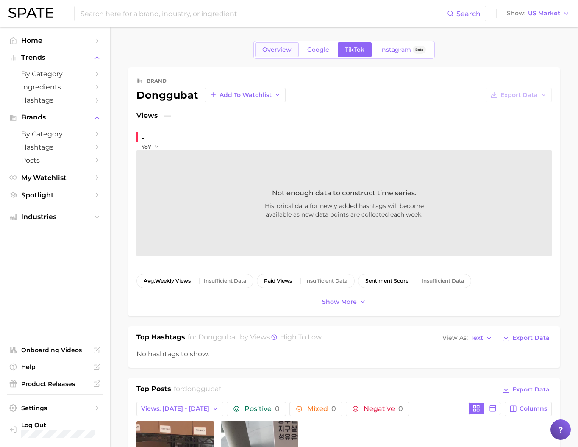
click at [262, 52] on span "Overview" at bounding box center [276, 49] width 29 height 7
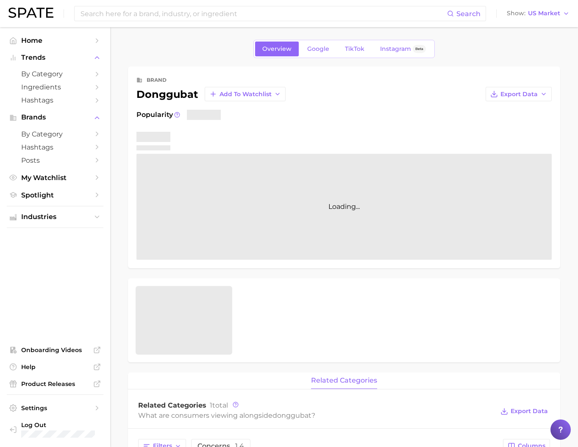
scroll to position [1, 0]
click at [527, 16] on div "Show US Market" at bounding box center [533, 13] width 53 height 5
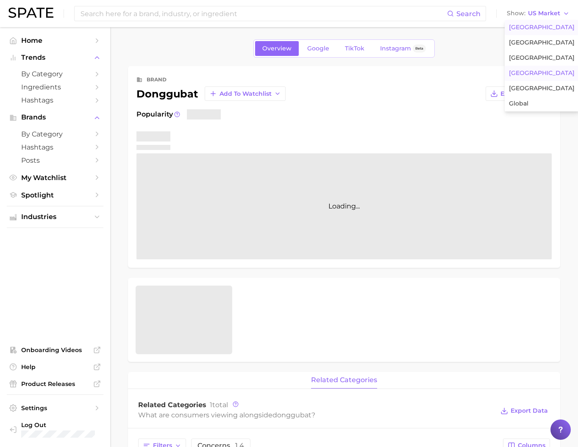
click at [534, 81] on button "[GEOGRAPHIC_DATA]" at bounding box center [542, 73] width 74 height 15
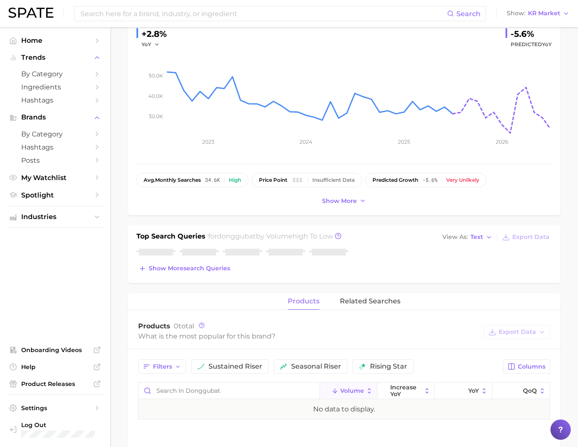
scroll to position [111, 0]
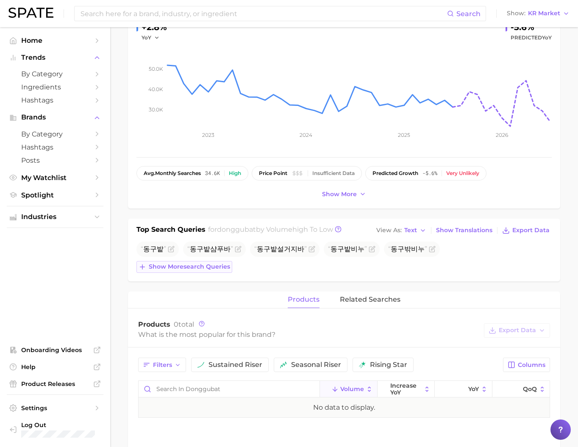
click at [231, 273] on button "Show more search queries" at bounding box center [184, 267] width 96 height 12
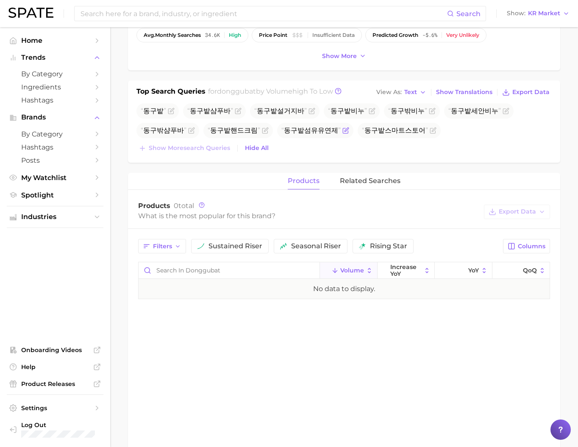
scroll to position [103, 0]
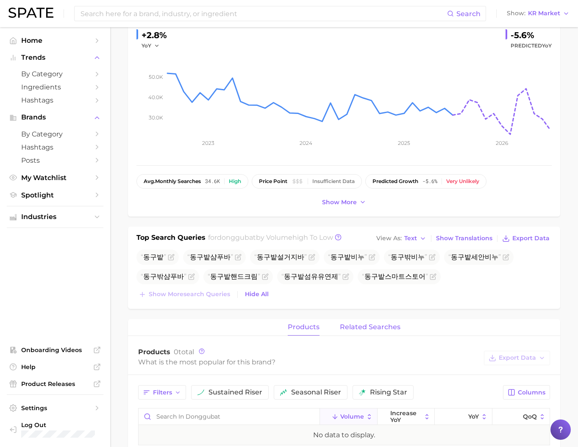
click at [358, 331] on span "related searches" at bounding box center [370, 327] width 61 height 8
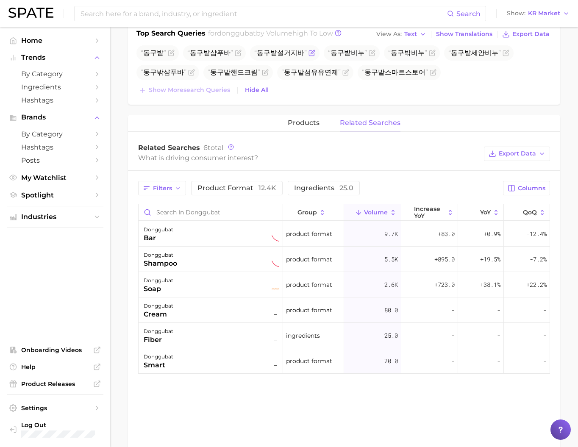
scroll to position [332, 0]
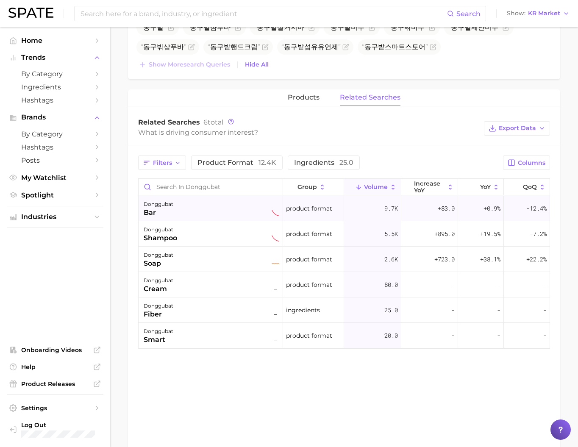
click at [240, 221] on div "donggubat bar" at bounding box center [211, 208] width 145 height 25
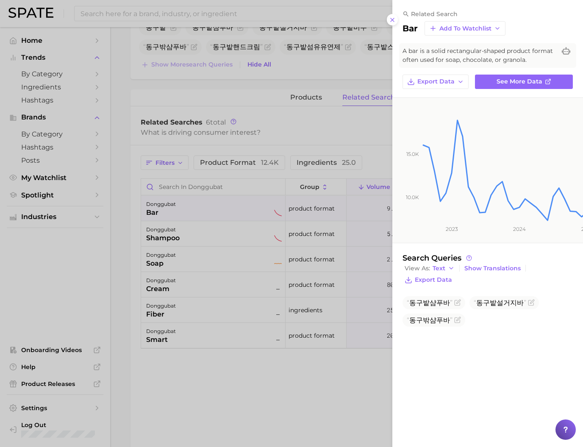
click at [236, 389] on div at bounding box center [291, 223] width 583 height 447
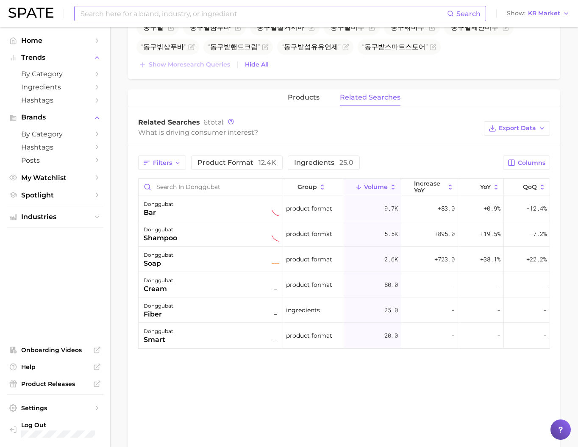
click at [185, 13] on input at bounding box center [263, 13] width 367 height 14
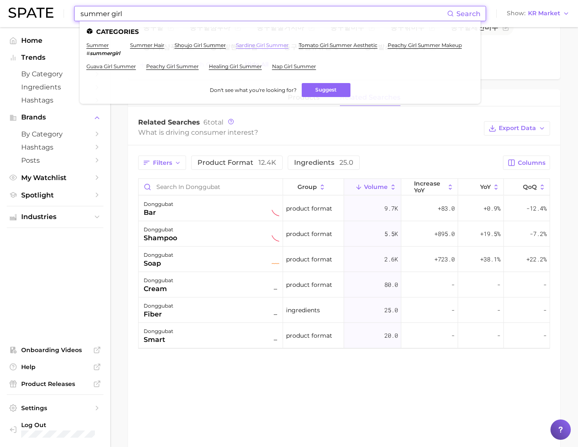
type input "summer girl"
click at [289, 44] on link "sardine girl summer" at bounding box center [262, 45] width 53 height 6
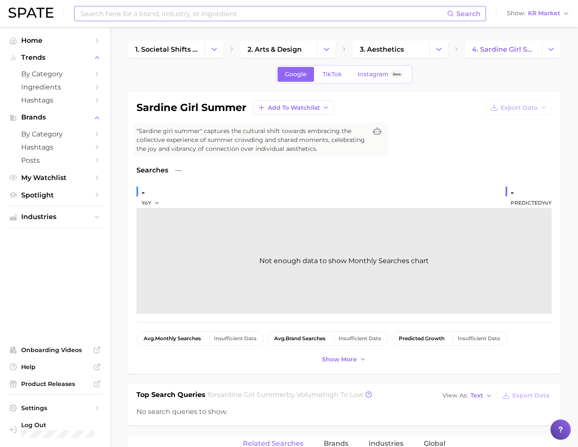
click at [158, 17] on input at bounding box center [263, 13] width 367 height 14
type input "갸"
type input "r"
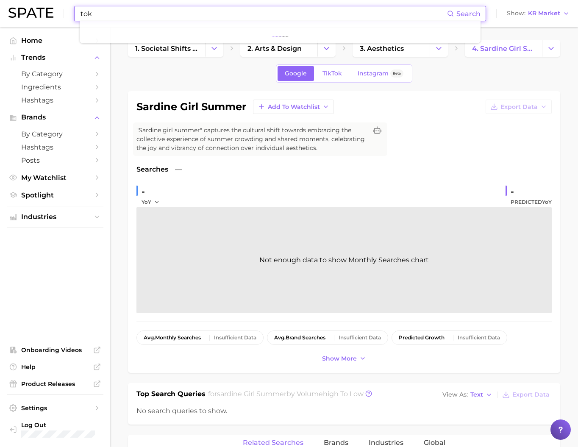
scroll to position [1, 0]
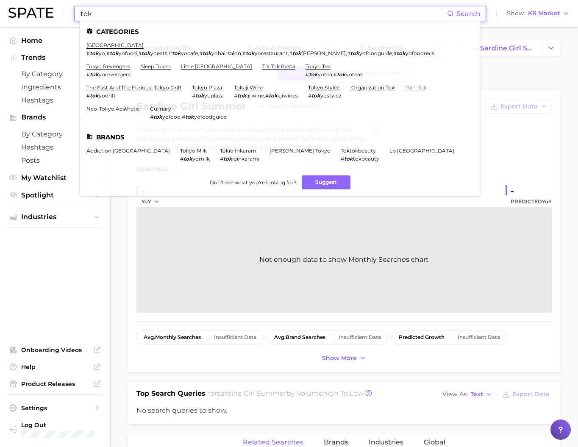
type input "tok"
click at [405, 91] on link "thin-tok" at bounding box center [416, 87] width 22 height 6
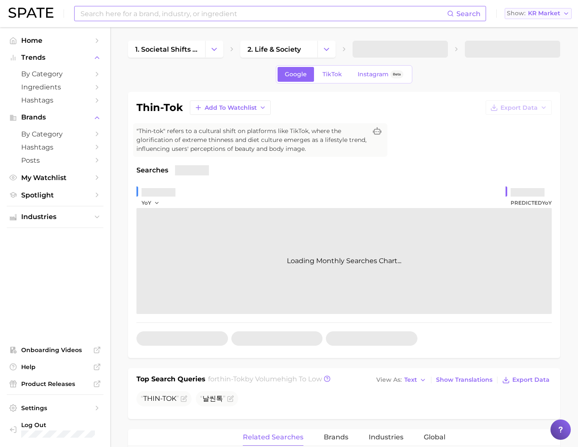
click at [523, 13] on span "Show" at bounding box center [516, 13] width 19 height 5
click at [523, 31] on span "[GEOGRAPHIC_DATA]" at bounding box center [542, 27] width 66 height 7
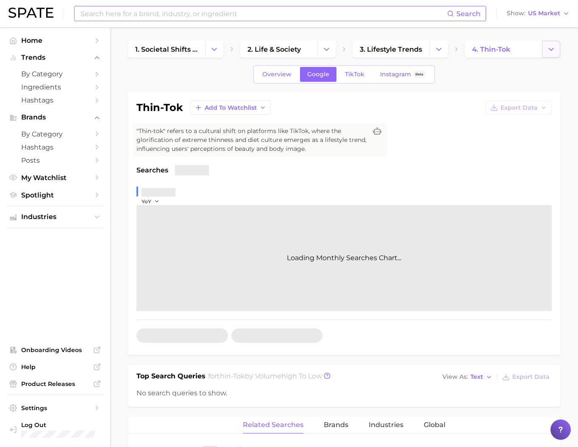
click at [548, 53] on button "Change Category" at bounding box center [551, 49] width 18 height 17
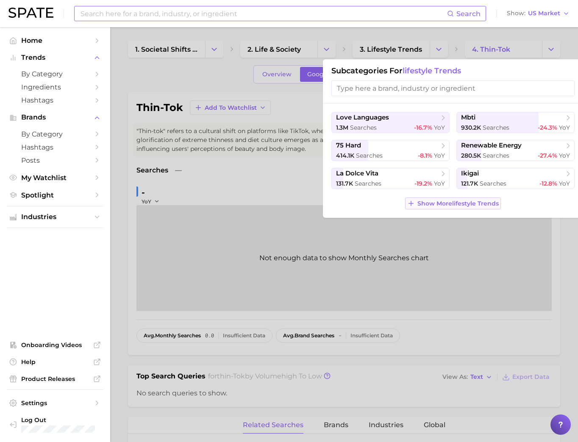
click at [467, 207] on span "Show More lifestyle trends" at bounding box center [457, 203] width 81 height 7
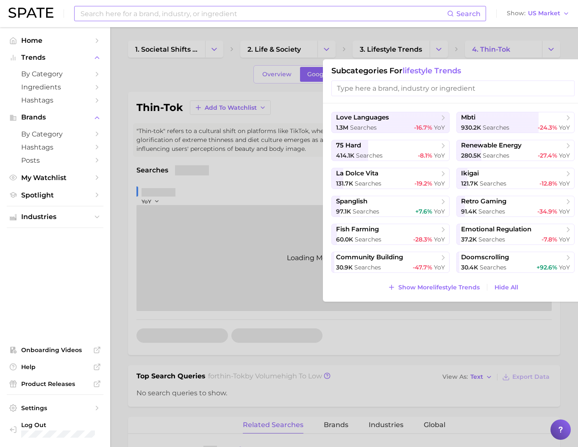
click at [166, 13] on input at bounding box center [263, 13] width 367 height 14
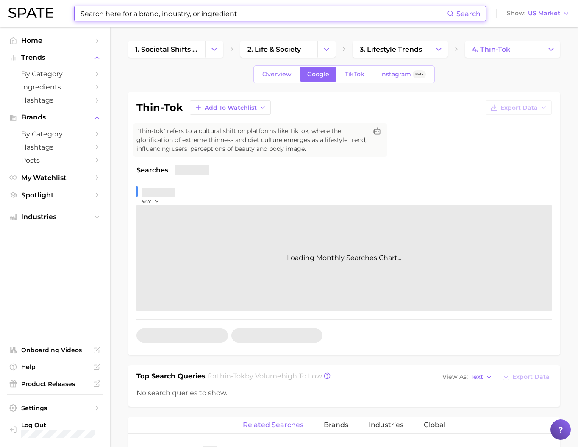
paste input "[MEDICAL_DATA]"
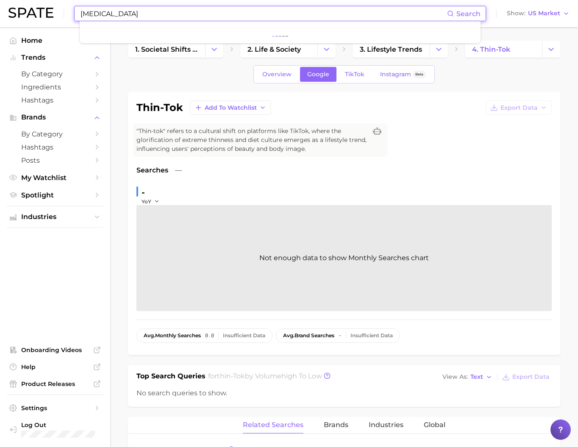
type input "[MEDICAL_DATA]"
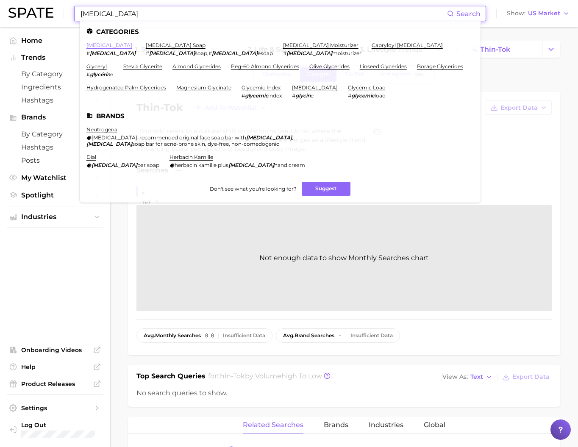
click at [112, 44] on link "[MEDICAL_DATA]" at bounding box center [109, 45] width 46 height 6
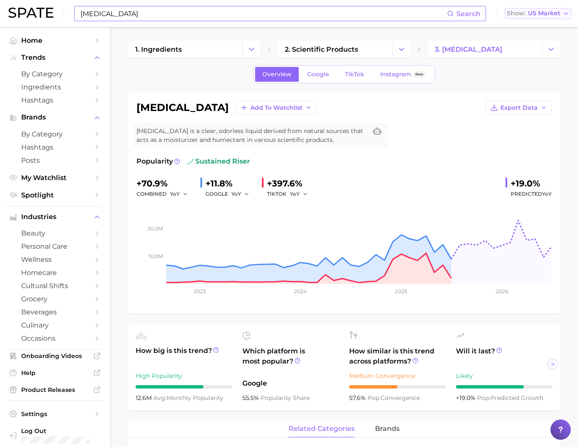
click at [541, 16] on span "US Market" at bounding box center [544, 13] width 32 height 5
click at [539, 19] on button "Show US Market" at bounding box center [538, 13] width 67 height 11
click at [338, 81] on link "TikTok" at bounding box center [355, 74] width 34 height 15
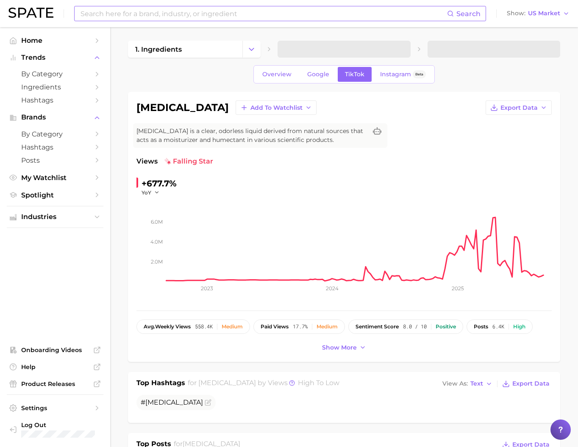
scroll to position [1, 0]
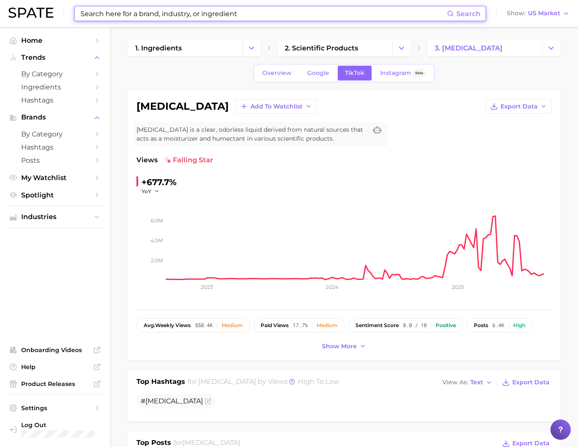
click at [137, 13] on input at bounding box center [263, 13] width 367 height 14
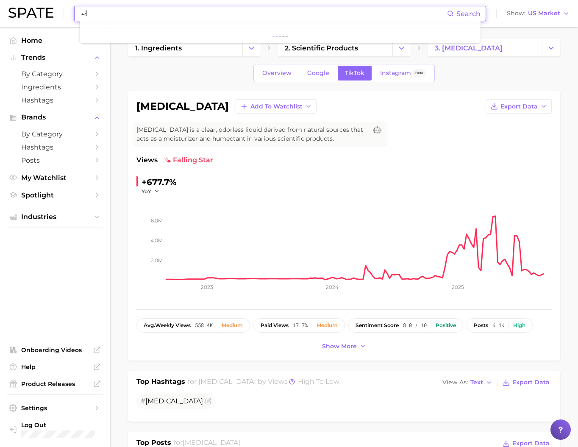
type input "ㅗ"
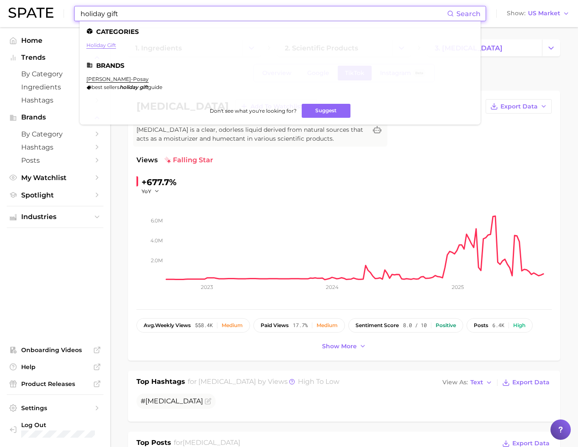
click at [116, 48] on link "holiday gift" at bounding box center [101, 45] width 30 height 6
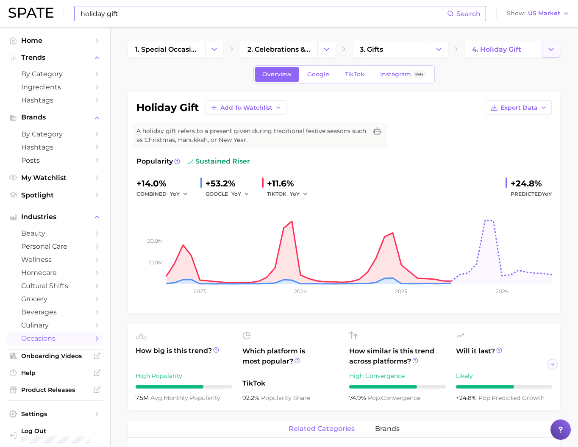
click at [557, 50] on button "Change Category" at bounding box center [551, 49] width 18 height 17
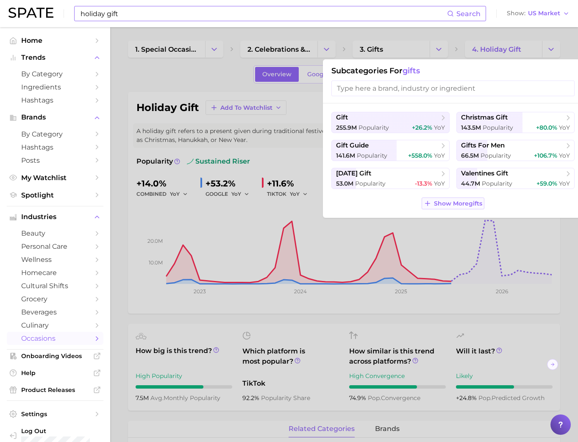
click at [470, 207] on span "Show More gifts" at bounding box center [458, 203] width 48 height 7
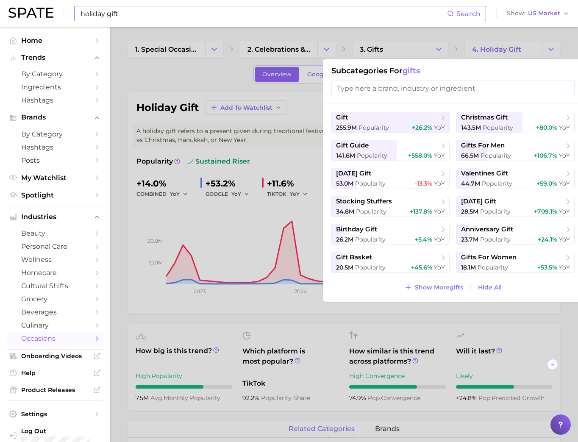
click at [168, 79] on div at bounding box center [289, 221] width 578 height 442
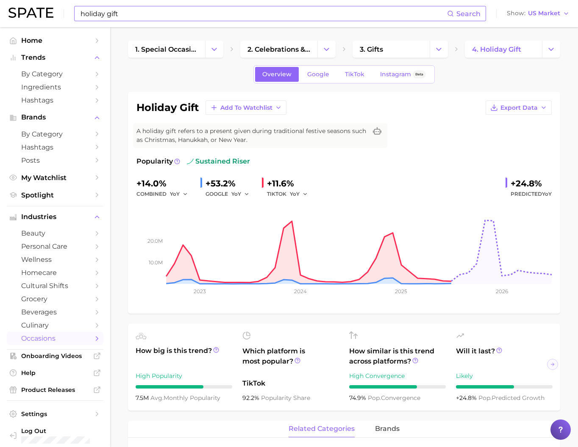
click at [172, 17] on input "holiday gift" at bounding box center [263, 13] width 367 height 14
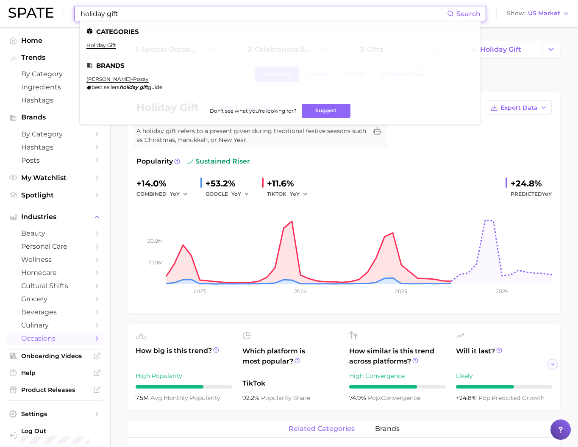
click at [172, 17] on input "holiday gift" at bounding box center [263, 13] width 367 height 14
paste input "[PERSON_NAME] beauty"
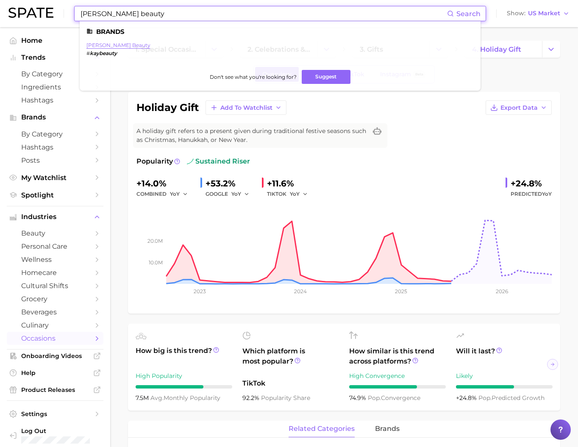
type input "[PERSON_NAME] beauty"
click at [104, 47] on link "[PERSON_NAME] beauty" at bounding box center [118, 45] width 64 height 6
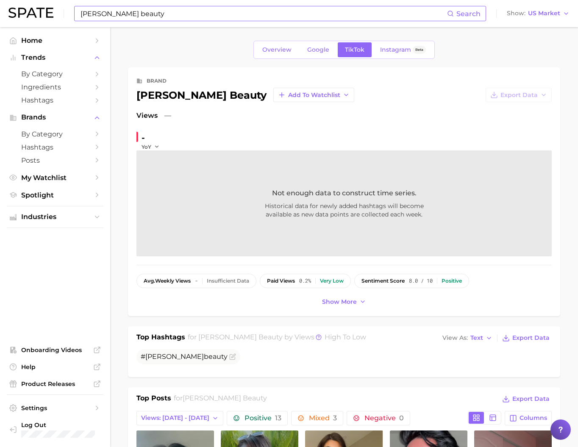
click at [129, 17] on input "[PERSON_NAME] beauty" at bounding box center [263, 13] width 367 height 14
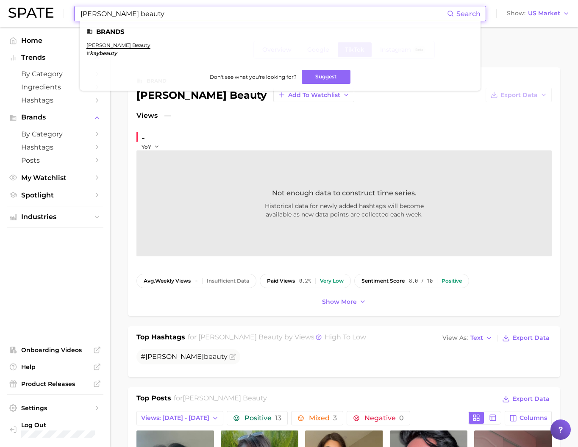
paste input "disney rash"
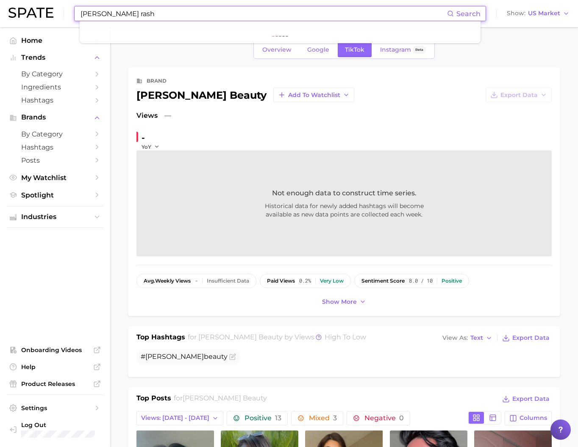
click at [149, 18] on input "[PERSON_NAME] rash" at bounding box center [263, 13] width 367 height 14
click at [149, 17] on input "[PERSON_NAME] rash" at bounding box center [263, 13] width 367 height 14
paste input
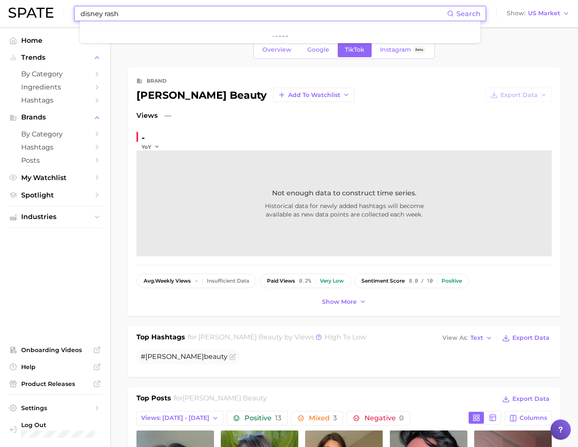
type input "disney rash"
click at [71, 221] on span "Industries" at bounding box center [55, 217] width 68 height 8
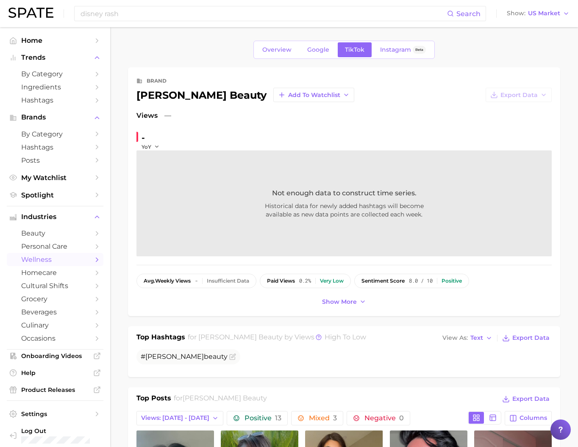
click at [57, 264] on span "wellness" at bounding box center [55, 260] width 68 height 8
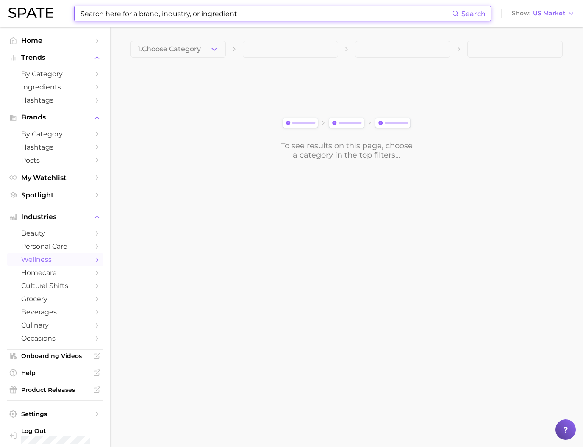
click at [266, 14] on input at bounding box center [266, 13] width 372 height 14
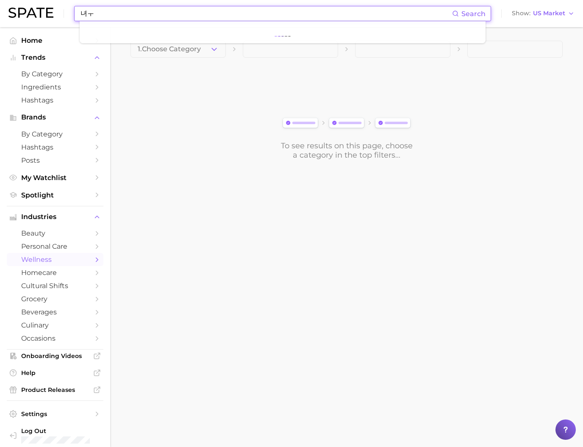
type input "녀"
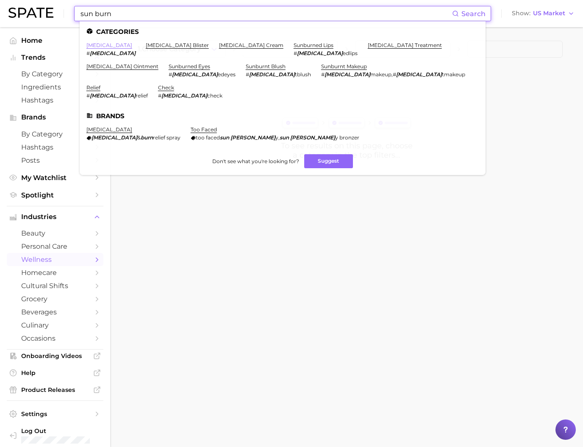
type input "sun burn"
click at [108, 47] on link "[MEDICAL_DATA]" at bounding box center [109, 45] width 46 height 6
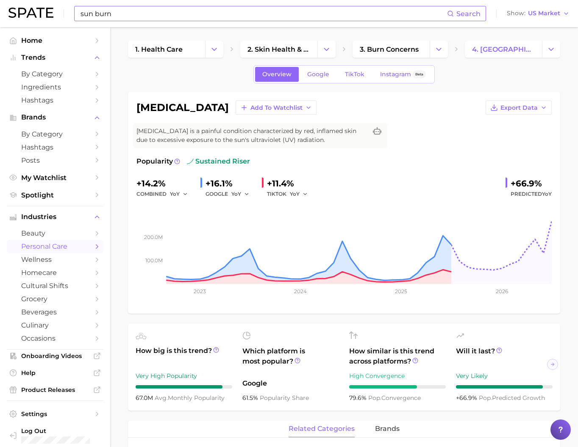
click at [192, 10] on input "sun burn" at bounding box center [263, 13] width 367 height 14
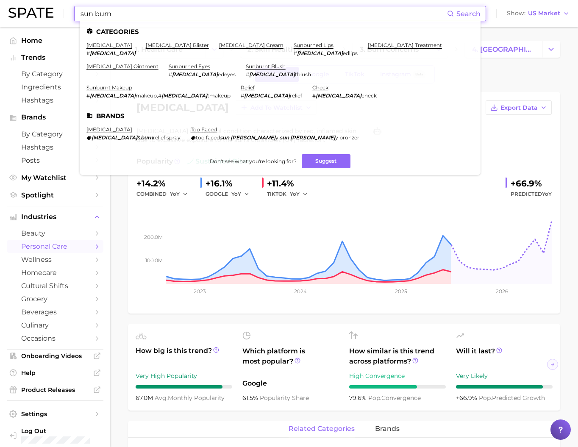
click at [192, 10] on input "sun burn" at bounding box center [263, 13] width 367 height 14
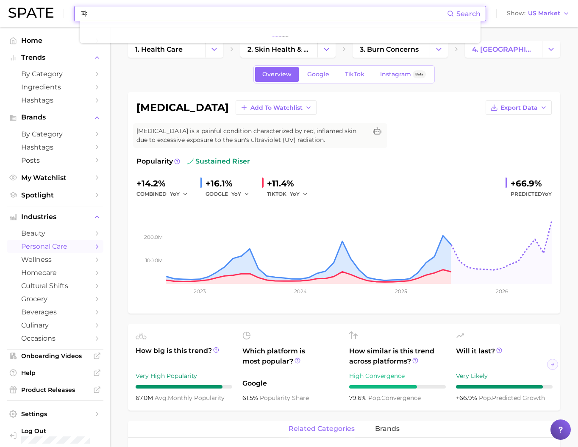
type input "ㅍ"
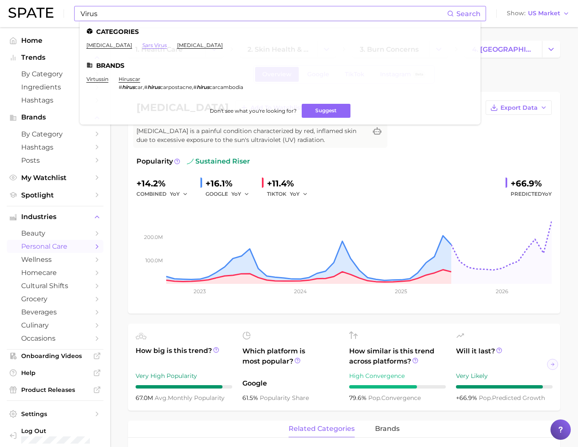
click at [167, 45] on link "sars virus" at bounding box center [154, 45] width 25 height 6
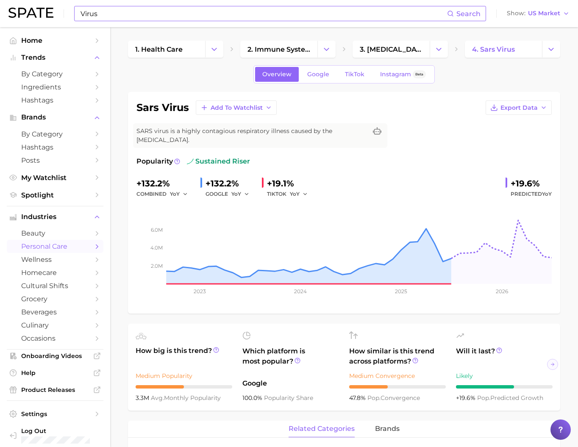
click at [153, 13] on input "Virus" at bounding box center [263, 13] width 367 height 14
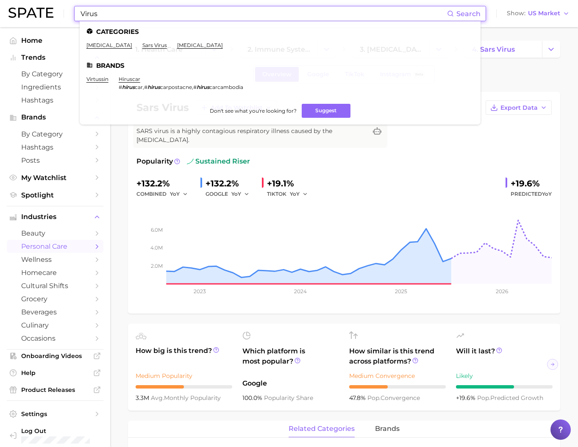
click at [153, 13] on input "Virus" at bounding box center [263, 13] width 367 height 14
type input "ㅗ"
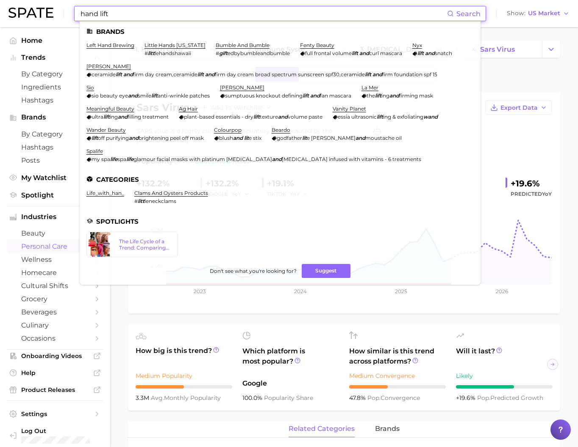
click at [141, 15] on input "hand lift" at bounding box center [263, 13] width 367 height 14
click at [230, 13] on input "hand lift" at bounding box center [263, 13] width 367 height 14
click at [221, 14] on input "hand lift" at bounding box center [263, 13] width 367 height 14
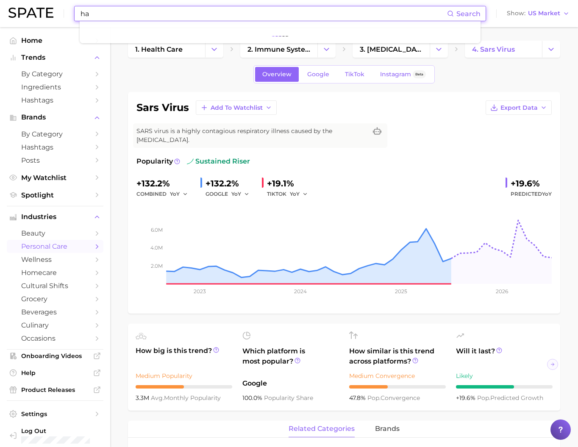
type input "h"
type input "ㅣ"
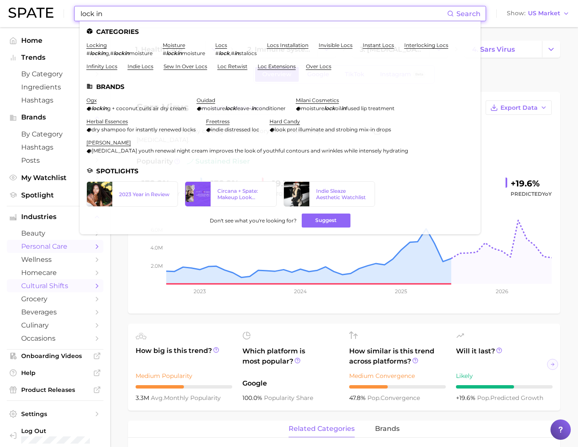
type input "lock in"
click at [59, 292] on link "cultural shifts" at bounding box center [55, 285] width 97 height 13
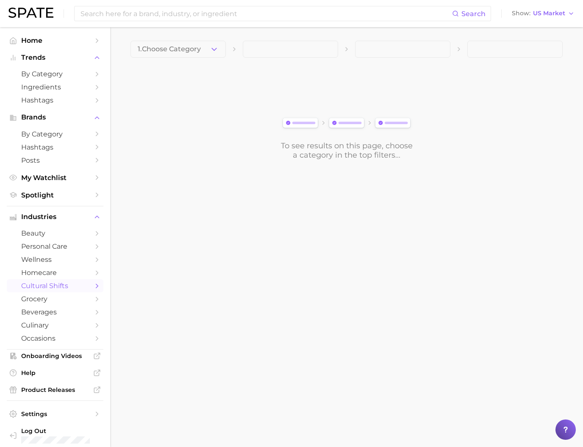
click at [200, 51] on span "1. Choose Category" at bounding box center [169, 49] width 63 height 8
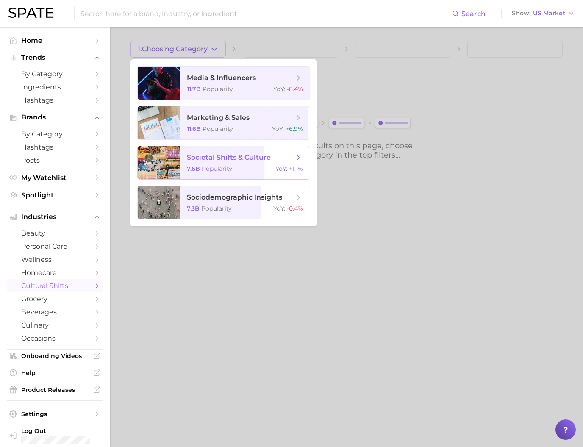
click at [229, 161] on span "societal shifts & culture" at bounding box center [229, 157] width 84 height 8
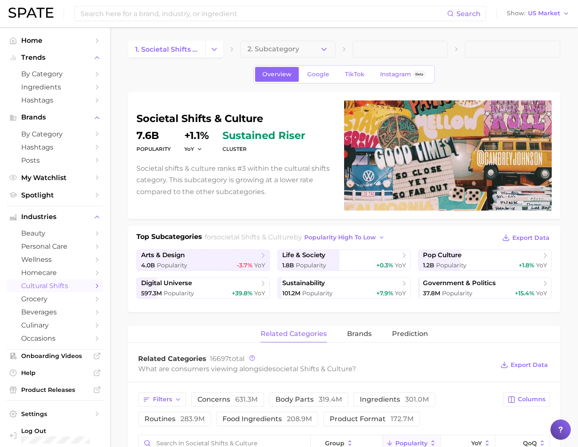
click at [264, 53] on span "2. Subcategory" at bounding box center [273, 49] width 52 height 8
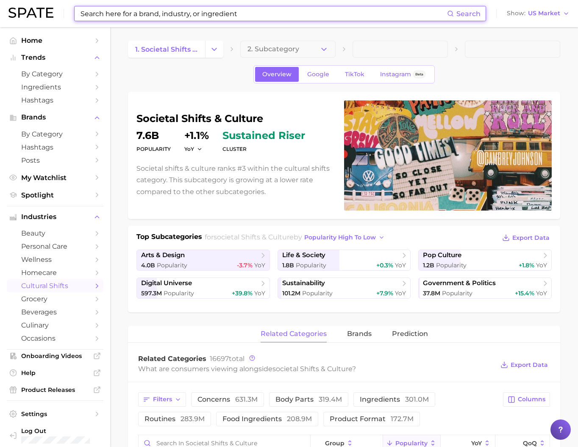
click at [249, 13] on input at bounding box center [263, 13] width 367 height 14
type input "ㅣ"
type input "o"
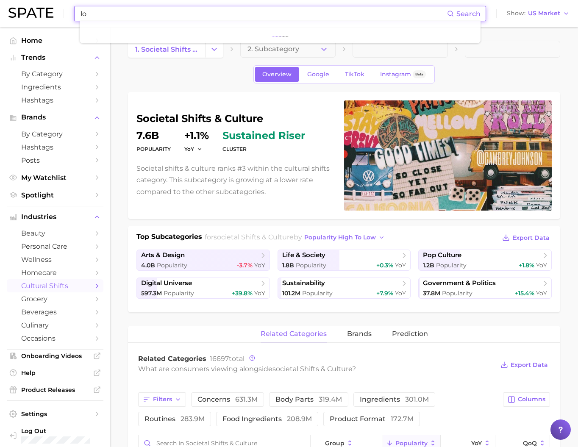
type input "l"
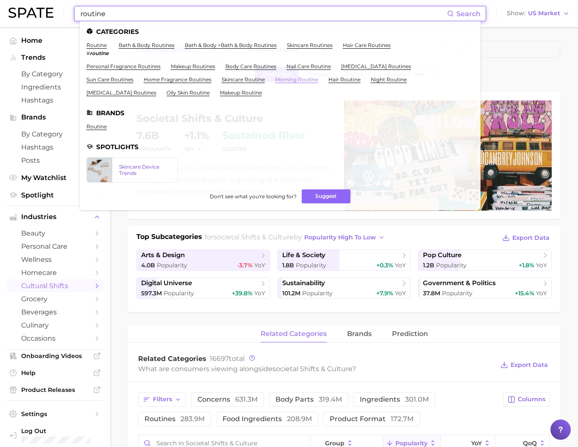
type input "routine"
click at [299, 83] on link "morning routine" at bounding box center [296, 79] width 43 height 6
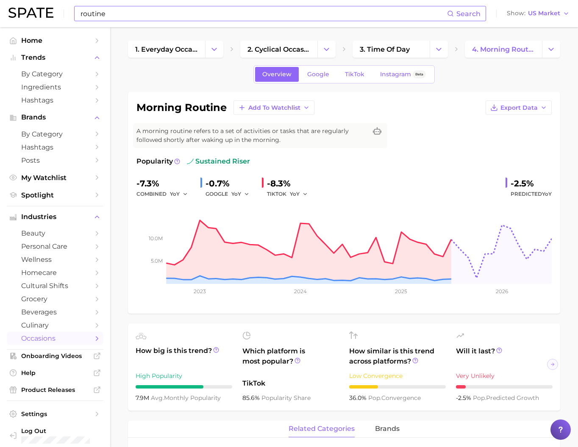
click at [181, 9] on input "routine" at bounding box center [263, 13] width 367 height 14
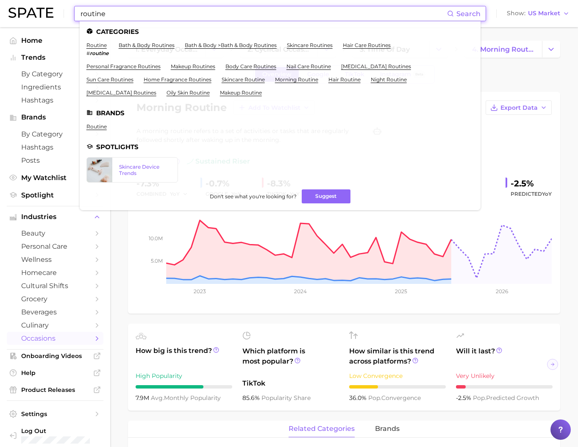
click at [530, 170] on div "morning routine Add to Watchlist Export Data A morning routine refers to a set …" at bounding box center [343, 202] width 415 height 205
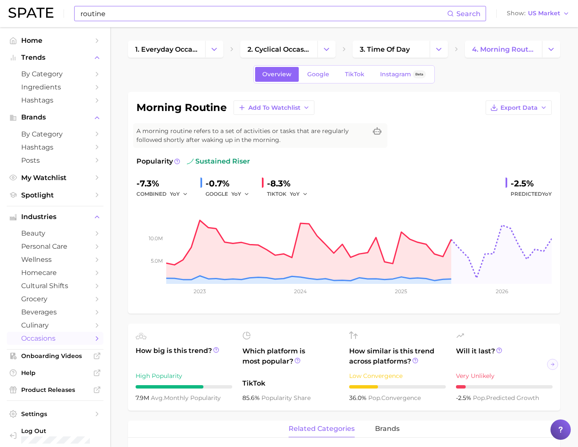
click at [145, 12] on input "routine" at bounding box center [263, 13] width 367 height 14
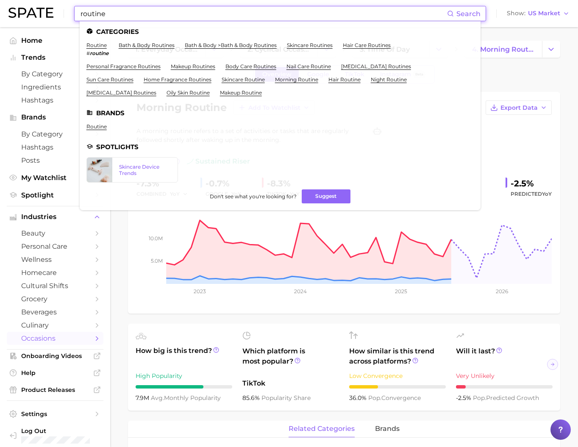
click at [144, 12] on input "routine" at bounding box center [263, 13] width 367 height 14
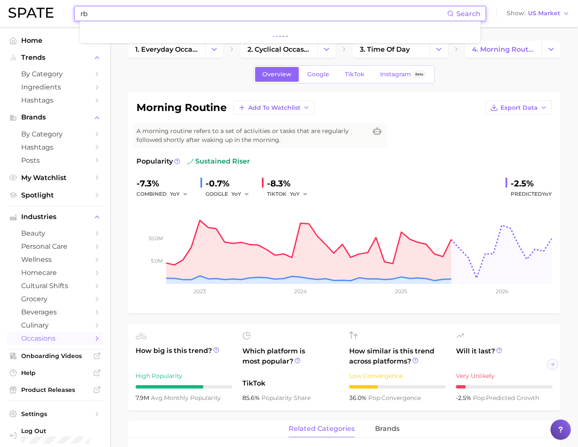
type input "r"
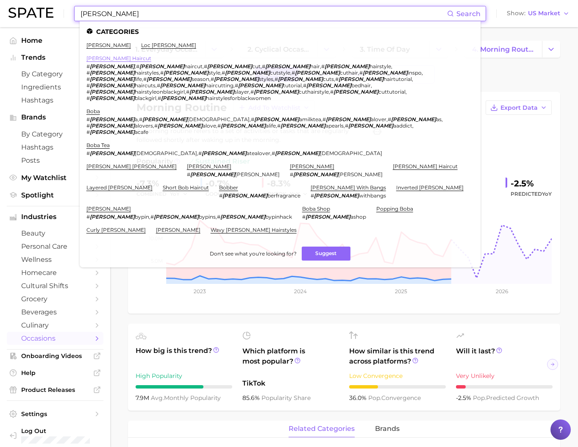
type input "[PERSON_NAME]"
click at [102, 59] on link "[PERSON_NAME] haircut" at bounding box center [118, 58] width 65 height 6
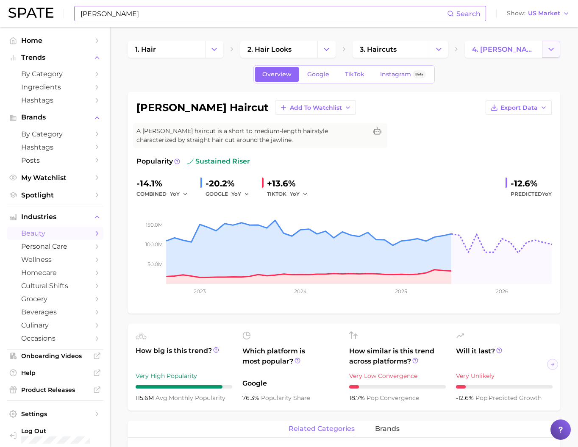
click at [550, 53] on button "Change Category" at bounding box center [551, 49] width 18 height 17
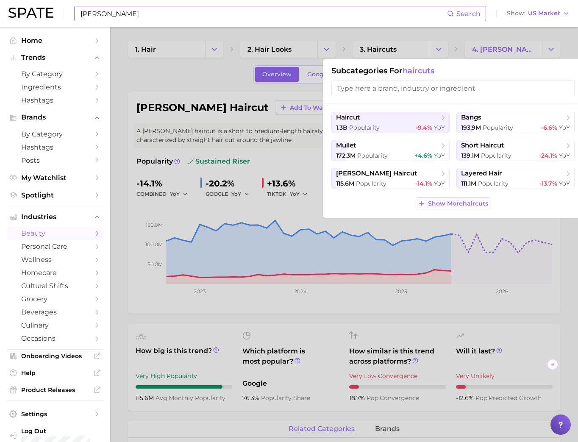
click at [453, 207] on span "Show More haircuts" at bounding box center [458, 203] width 60 height 7
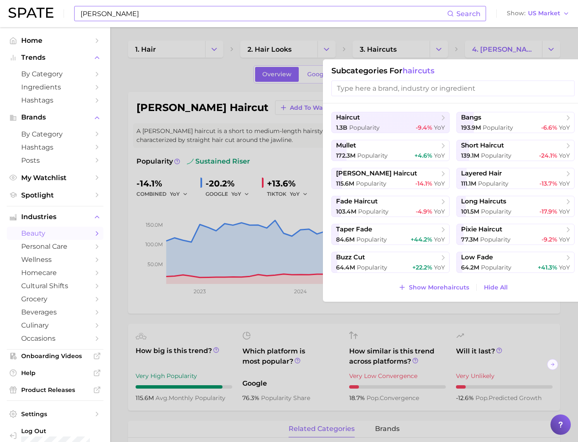
click at [414, 92] on input "search" at bounding box center [452, 89] width 243 height 16
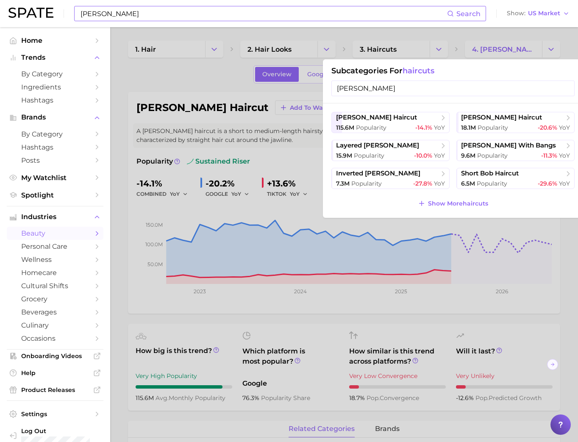
type input "[PERSON_NAME]"
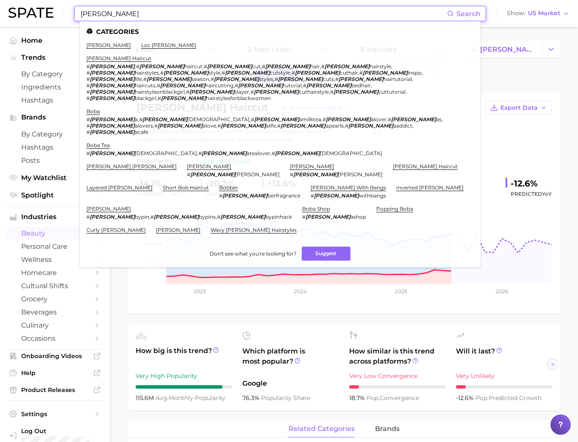
click at [172, 12] on input "[PERSON_NAME]" at bounding box center [263, 13] width 367 height 14
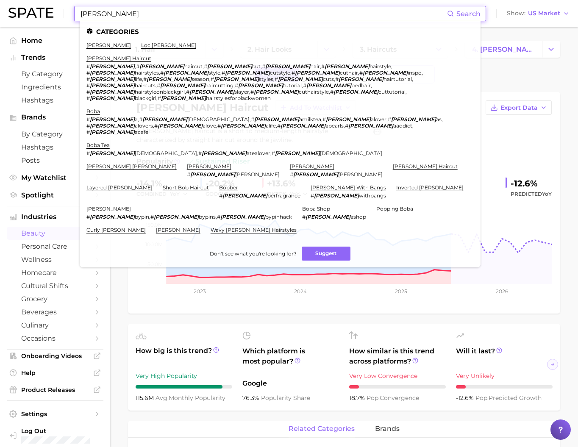
click at [533, 79] on div "Overview Google TikTok Instagram Beta" at bounding box center [344, 74] width 432 height 18
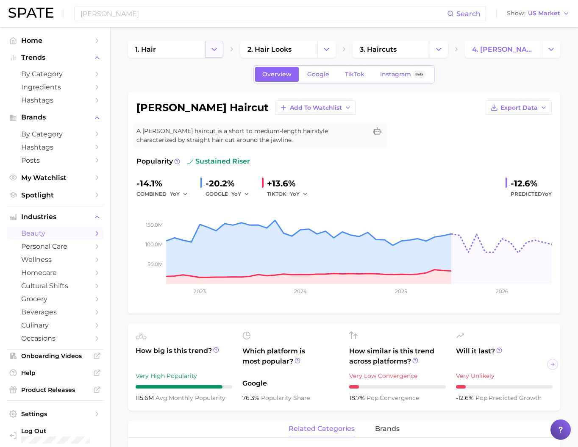
click at [216, 50] on icon "Change Category" at bounding box center [214, 49] width 9 height 9
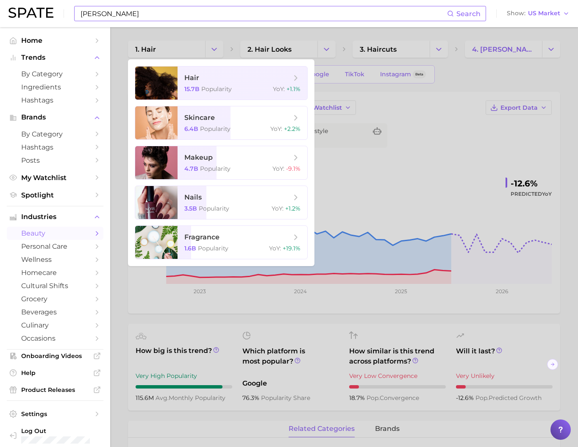
click at [143, 17] on input "[PERSON_NAME]" at bounding box center [263, 13] width 367 height 14
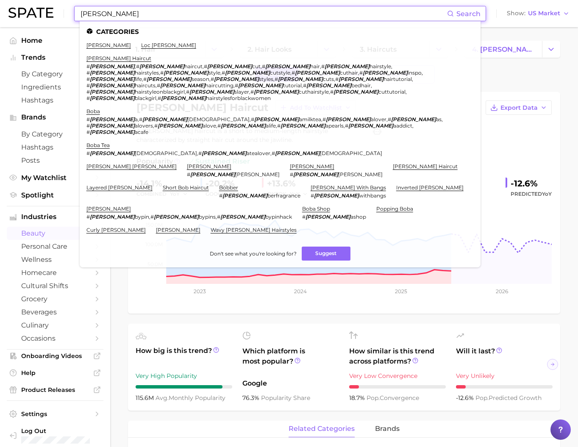
click at [143, 17] on input "[PERSON_NAME]" at bounding box center [263, 13] width 367 height 14
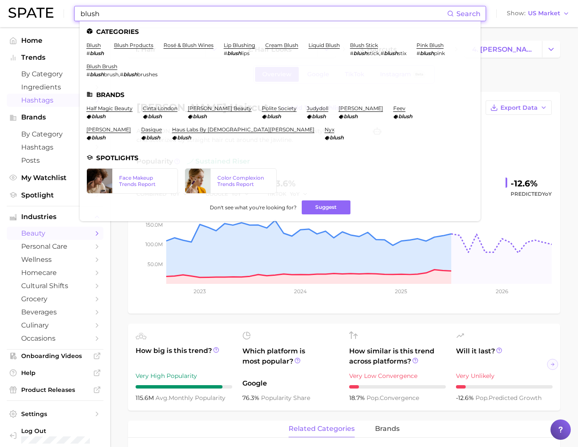
type input "blush"
click at [148, 44] on link "blush products" at bounding box center [133, 45] width 39 height 6
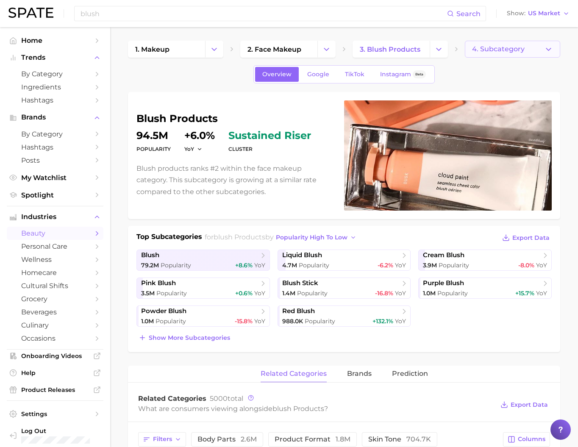
click at [491, 50] on span "4. Subcategory" at bounding box center [498, 49] width 53 height 8
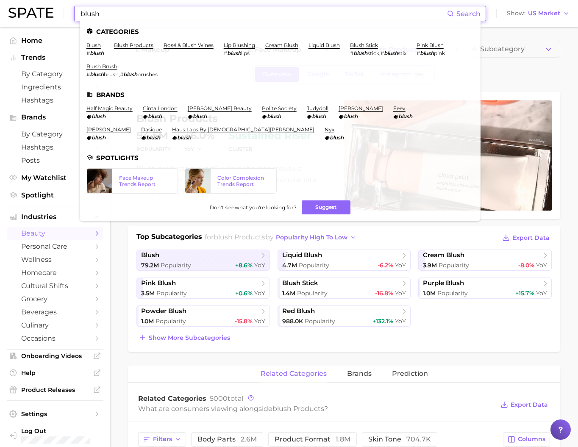
click at [142, 13] on input "blush" at bounding box center [263, 13] width 367 height 14
type input "s"
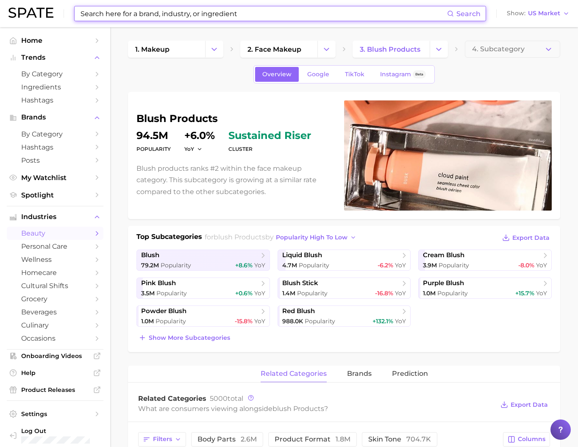
paste input "bouncy blush"
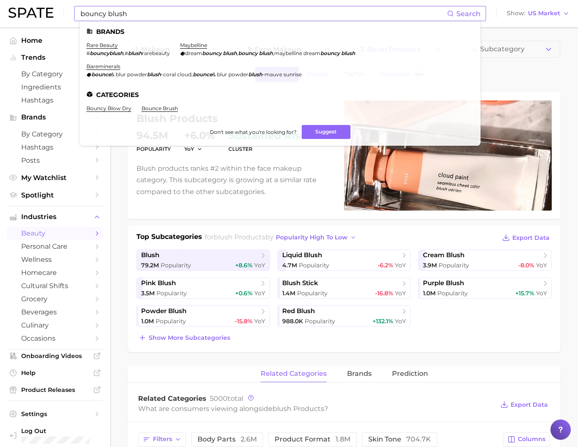
click at [125, 12] on input "bouncy blush" at bounding box center [263, 13] width 367 height 14
paste input "silicone free primer"
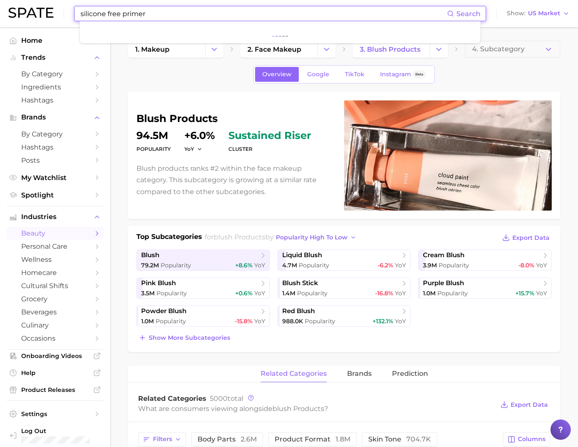
drag, startPoint x: 142, startPoint y: 22, endPoint x: 150, endPoint y: 27, distance: 9.8
click at [150, 21] on div "silicone free primer Search" at bounding box center [280, 13] width 412 height 15
type input "silicone free"
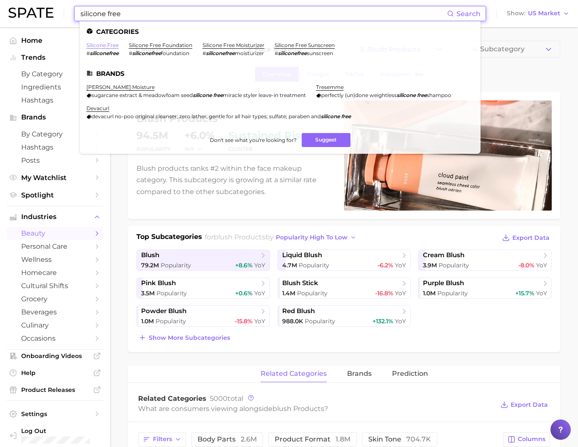
click at [119, 45] on link "silicone free" at bounding box center [102, 45] width 32 height 6
